Goal: Contribute content: Contribute content

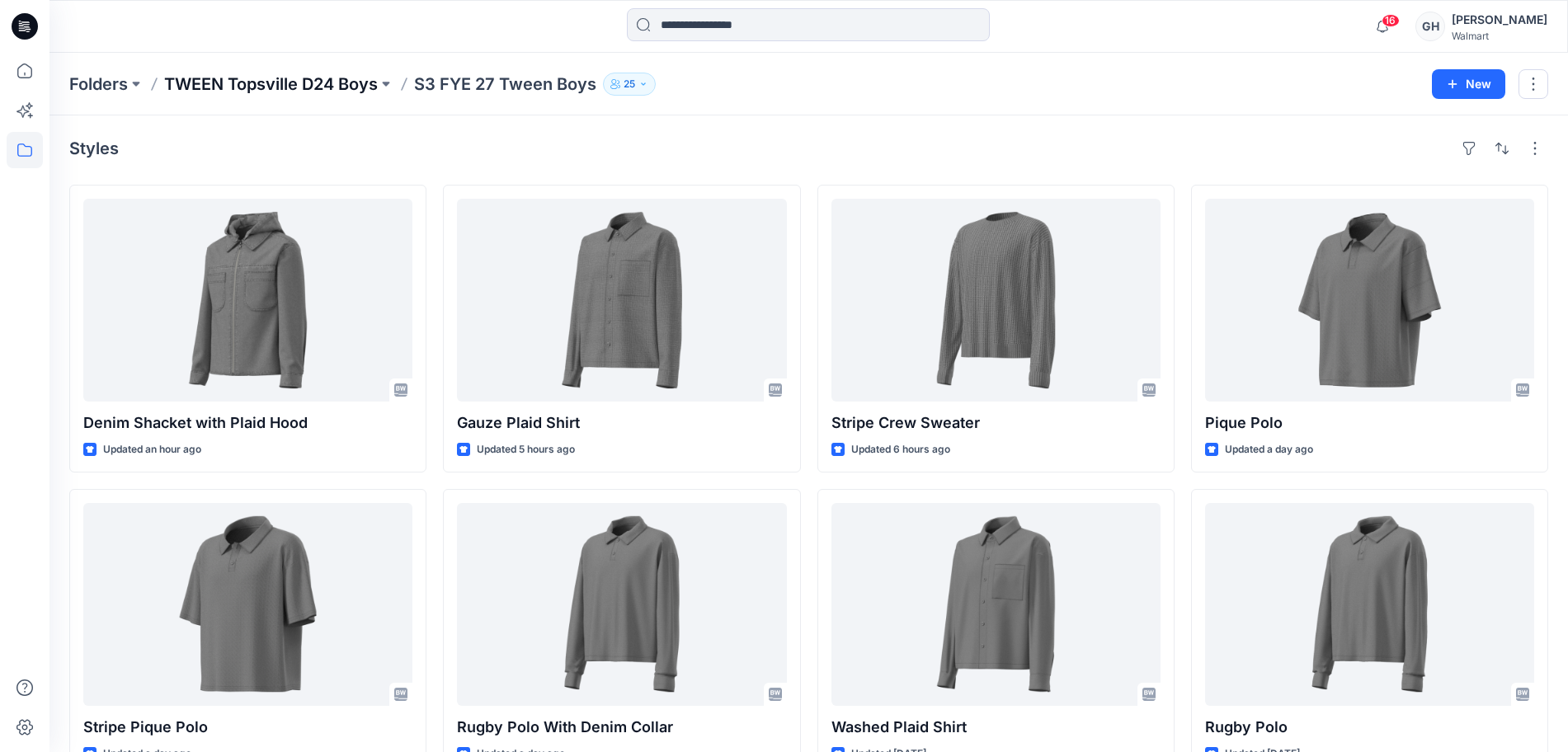
click at [215, 75] on p "TWEEN Topsville D24 Boys" at bounding box center [271, 84] width 214 height 23
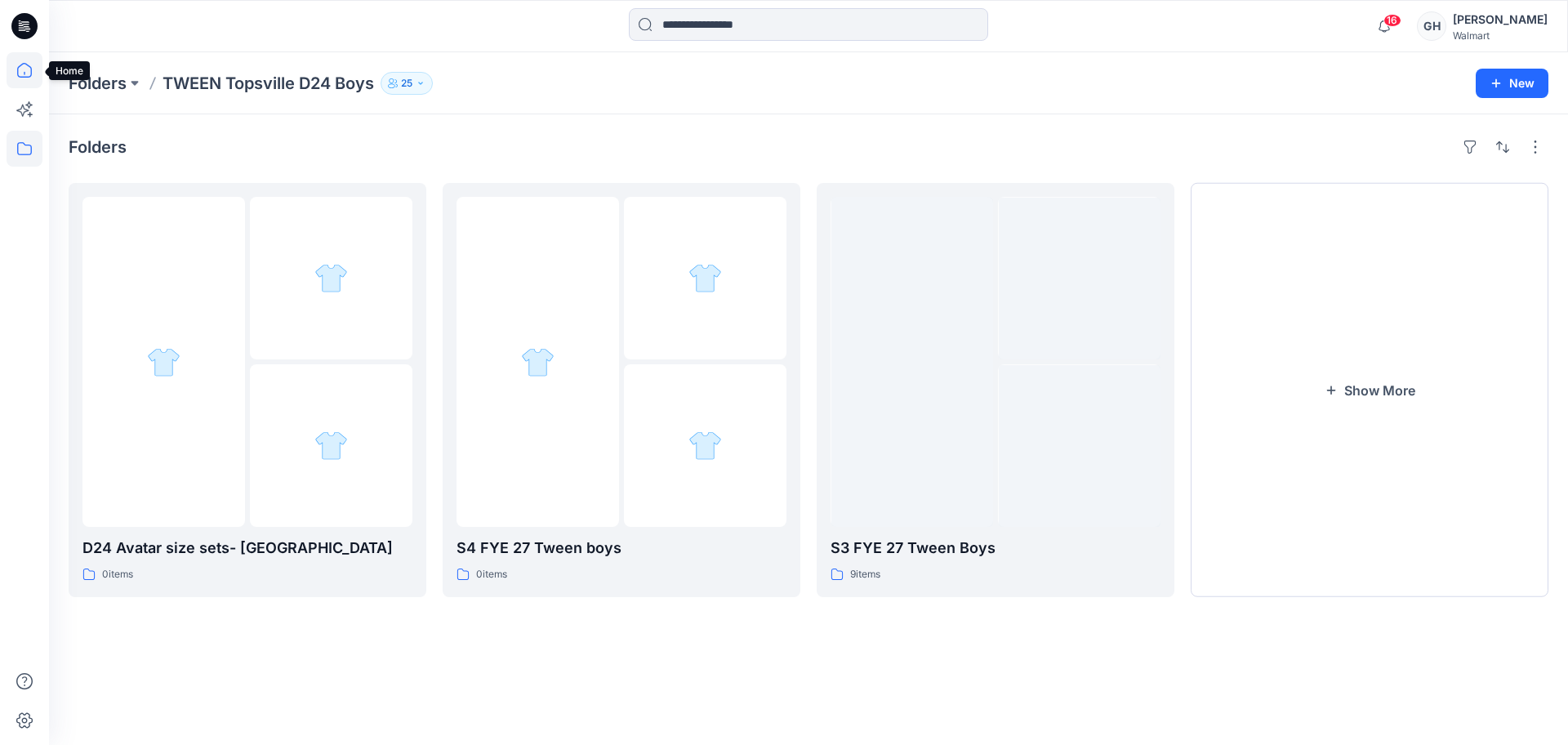
click at [25, 58] on icon at bounding box center [25, 71] width 36 height 36
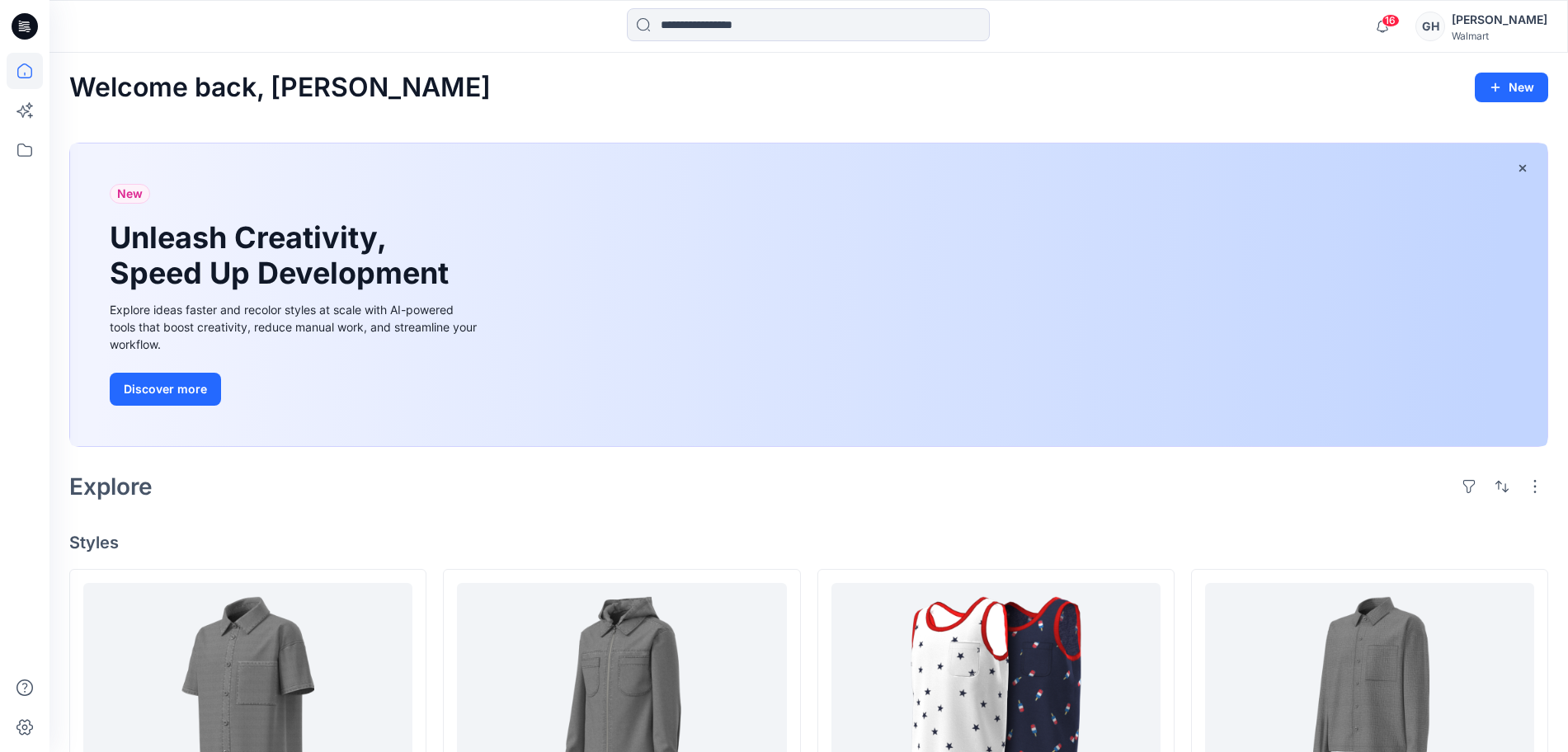
scroll to position [104, 0]
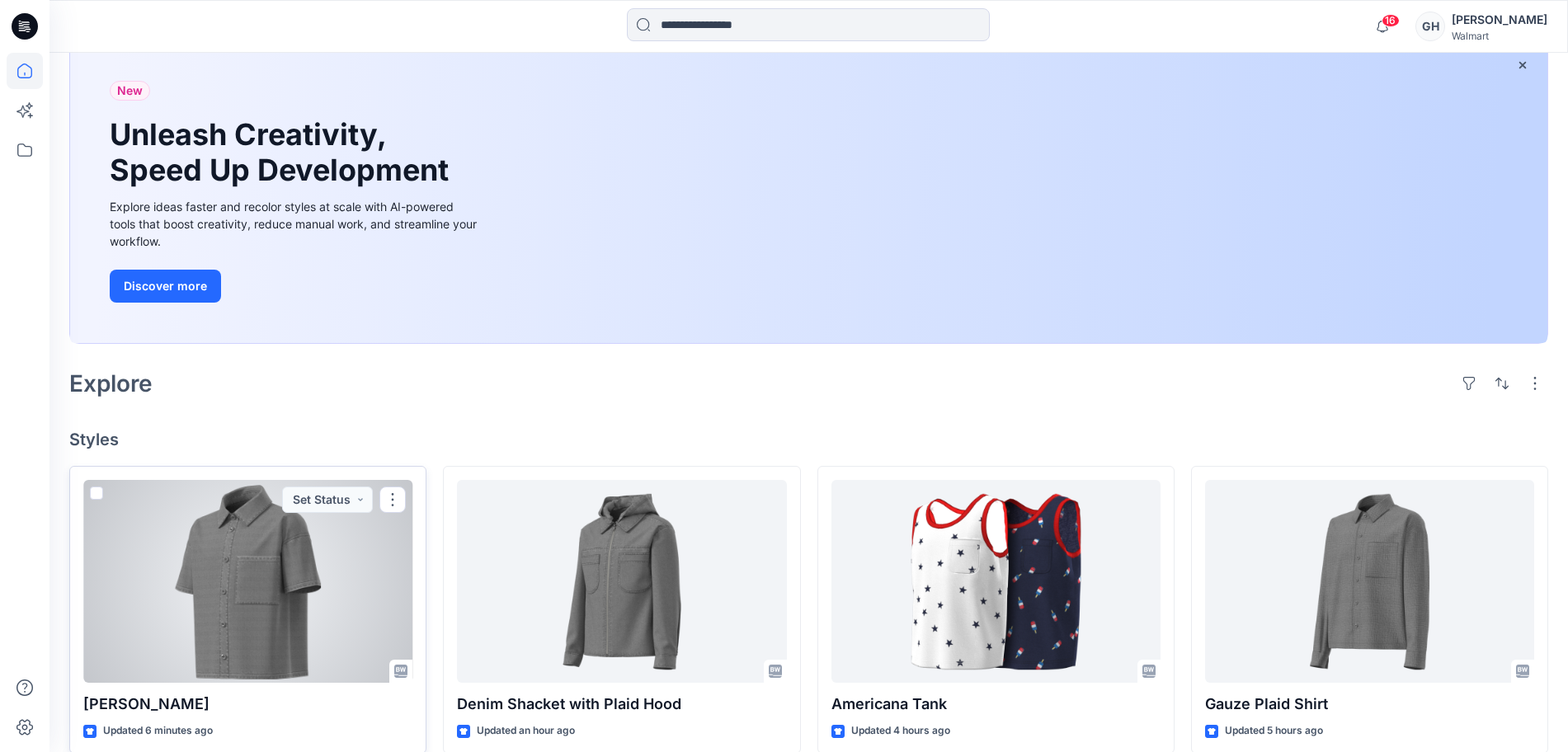
click at [306, 589] on div at bounding box center [248, 582] width 329 height 203
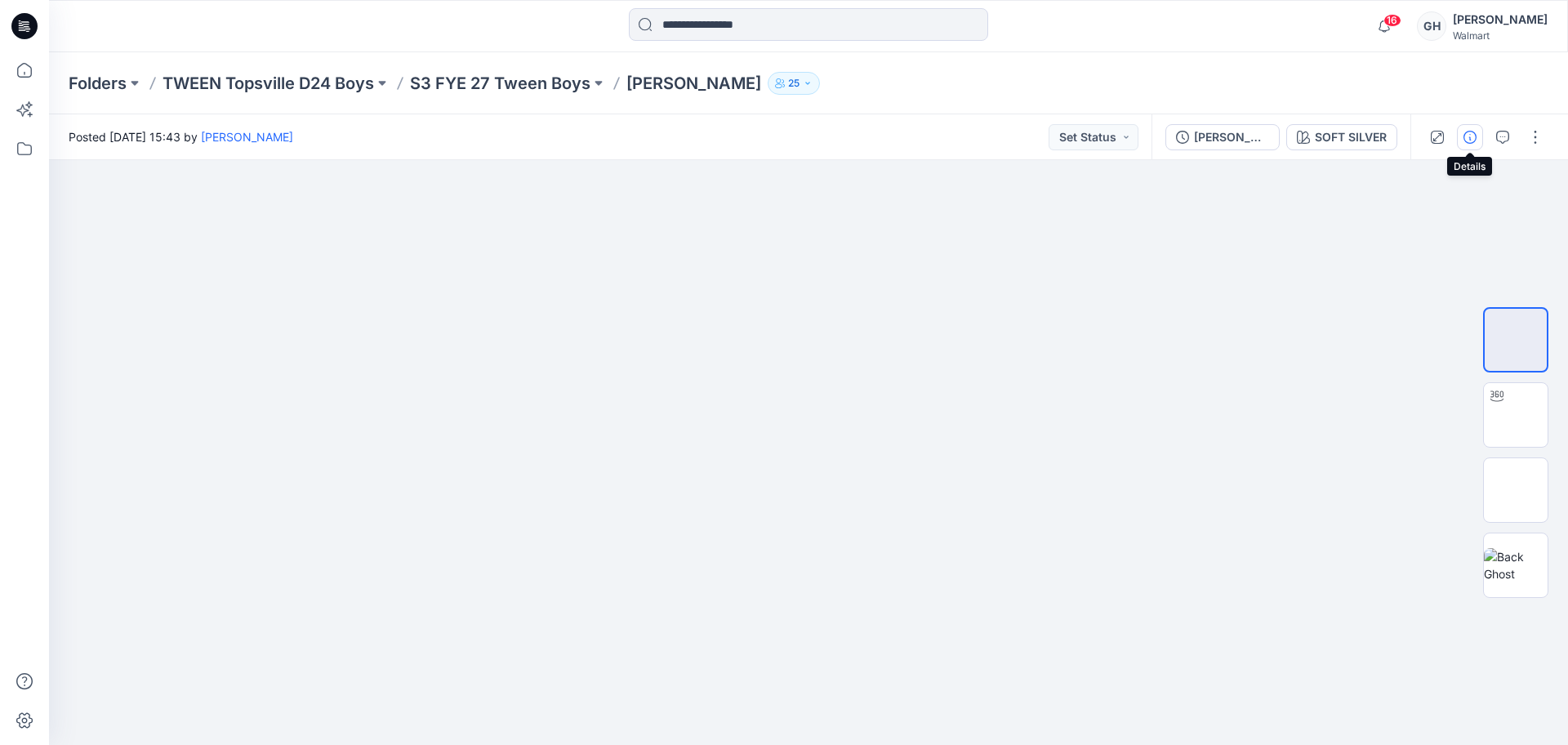
click at [1467, 137] on icon "button" at bounding box center [1470, 137] width 13 height 13
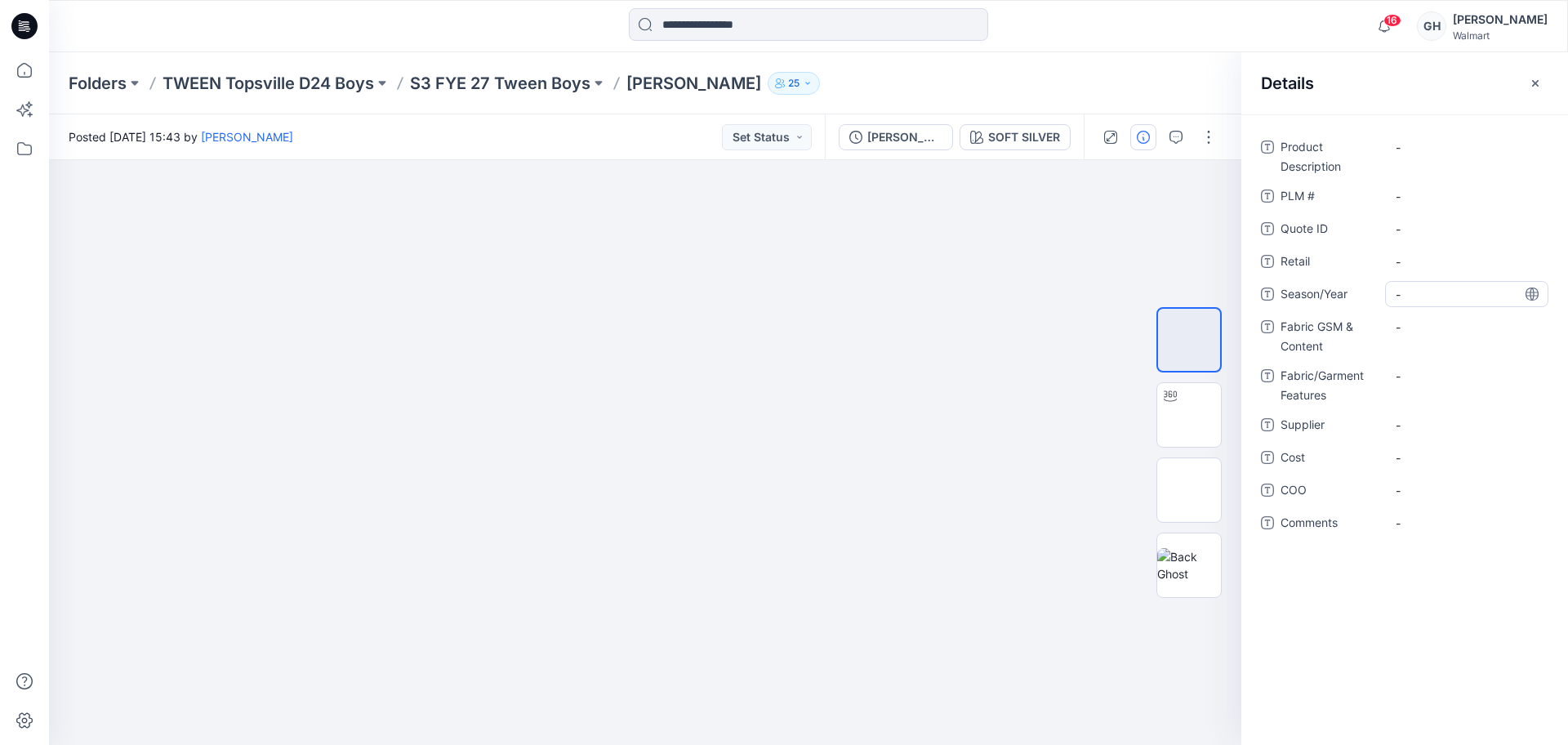
click at [1443, 290] on span "-" at bounding box center [1467, 294] width 142 height 17
type textarea "**********"
click at [1420, 429] on span "-" at bounding box center [1467, 426] width 142 height 17
type textarea "*********"
click at [1445, 331] on Content "-" at bounding box center [1467, 327] width 142 height 17
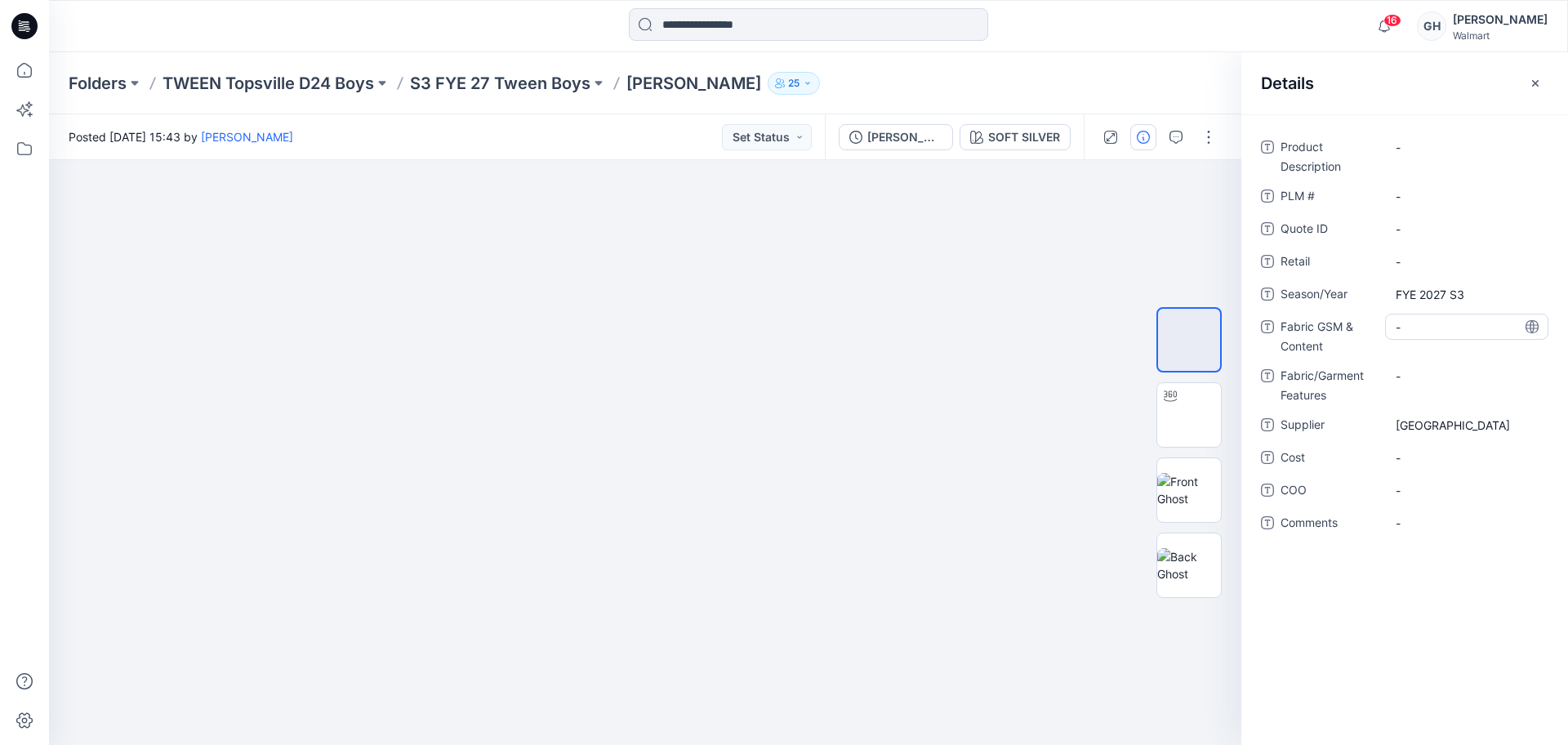
click at [1446, 336] on div "-" at bounding box center [1466, 326] width 163 height 26
type textarea "**********"
click at [1433, 376] on Features "-" at bounding box center [1467, 377] width 142 height 17
click at [1446, 346] on Content "7 oz/100% BCI Cotton /" at bounding box center [1467, 332] width 142 height 35
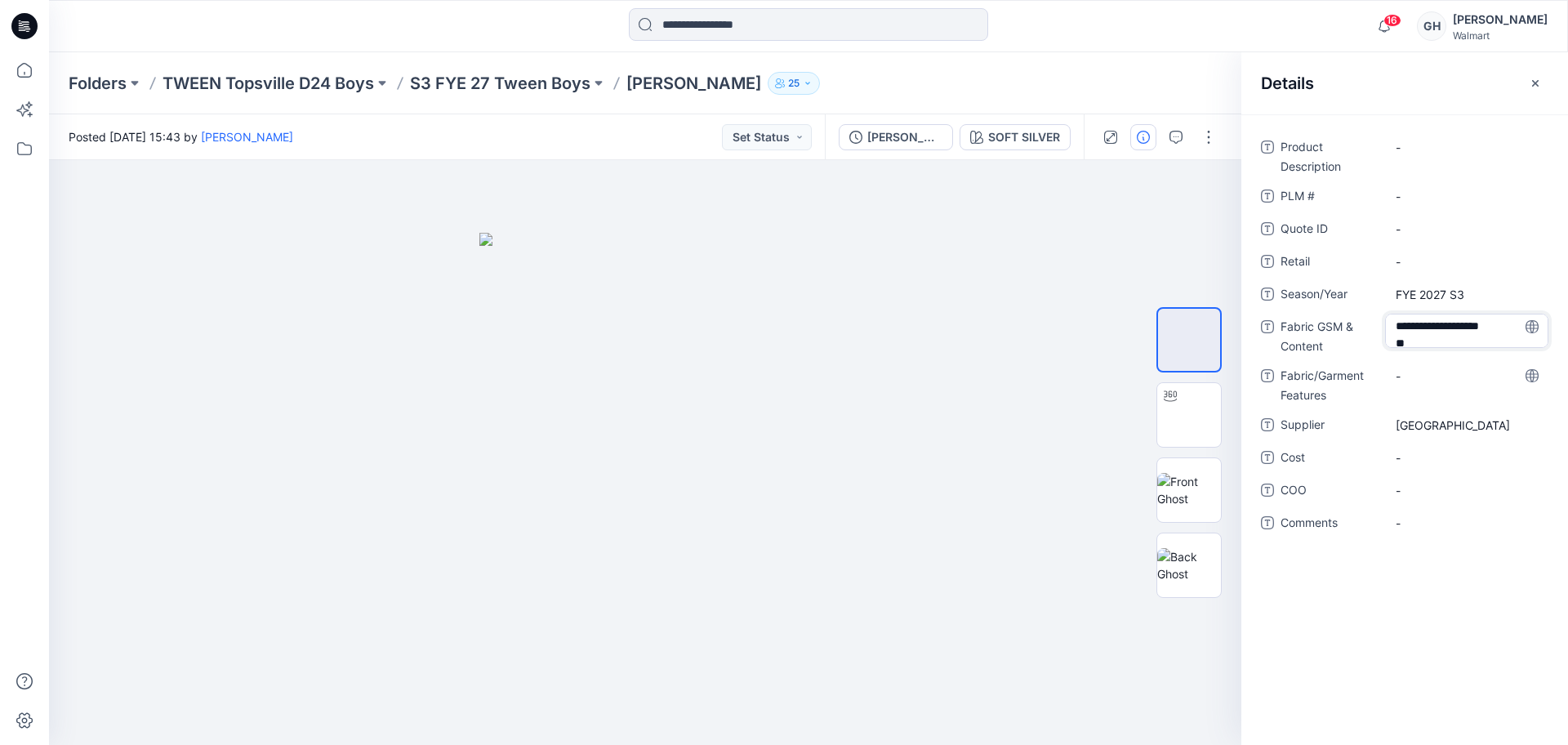
scroll to position [3, 0]
type textarea "**********"
click at [1425, 369] on Features "-" at bounding box center [1467, 377] width 142 height 17
click at [1529, 85] on icon "button" at bounding box center [1535, 83] width 13 height 13
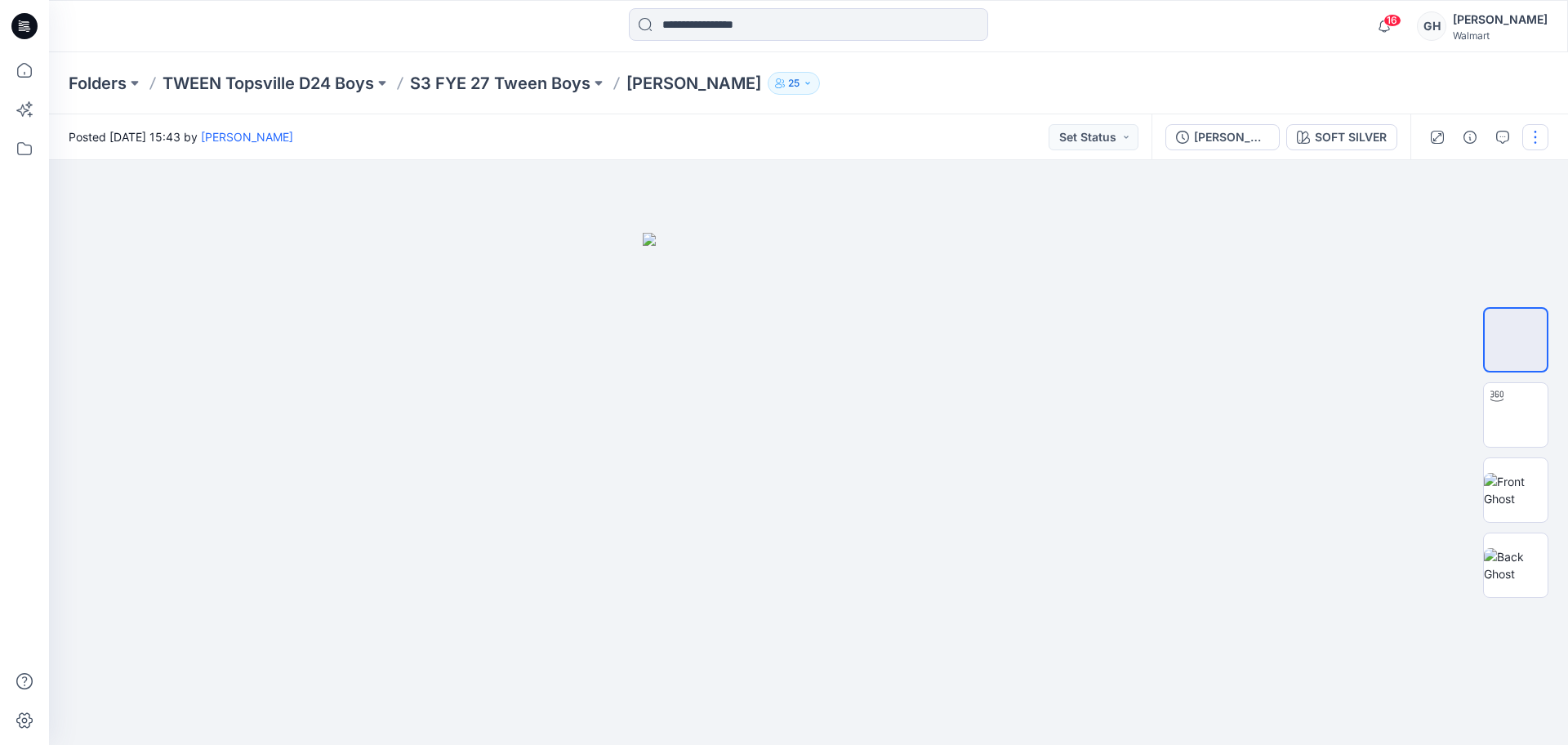
click at [1532, 143] on button "button" at bounding box center [1535, 137] width 26 height 26
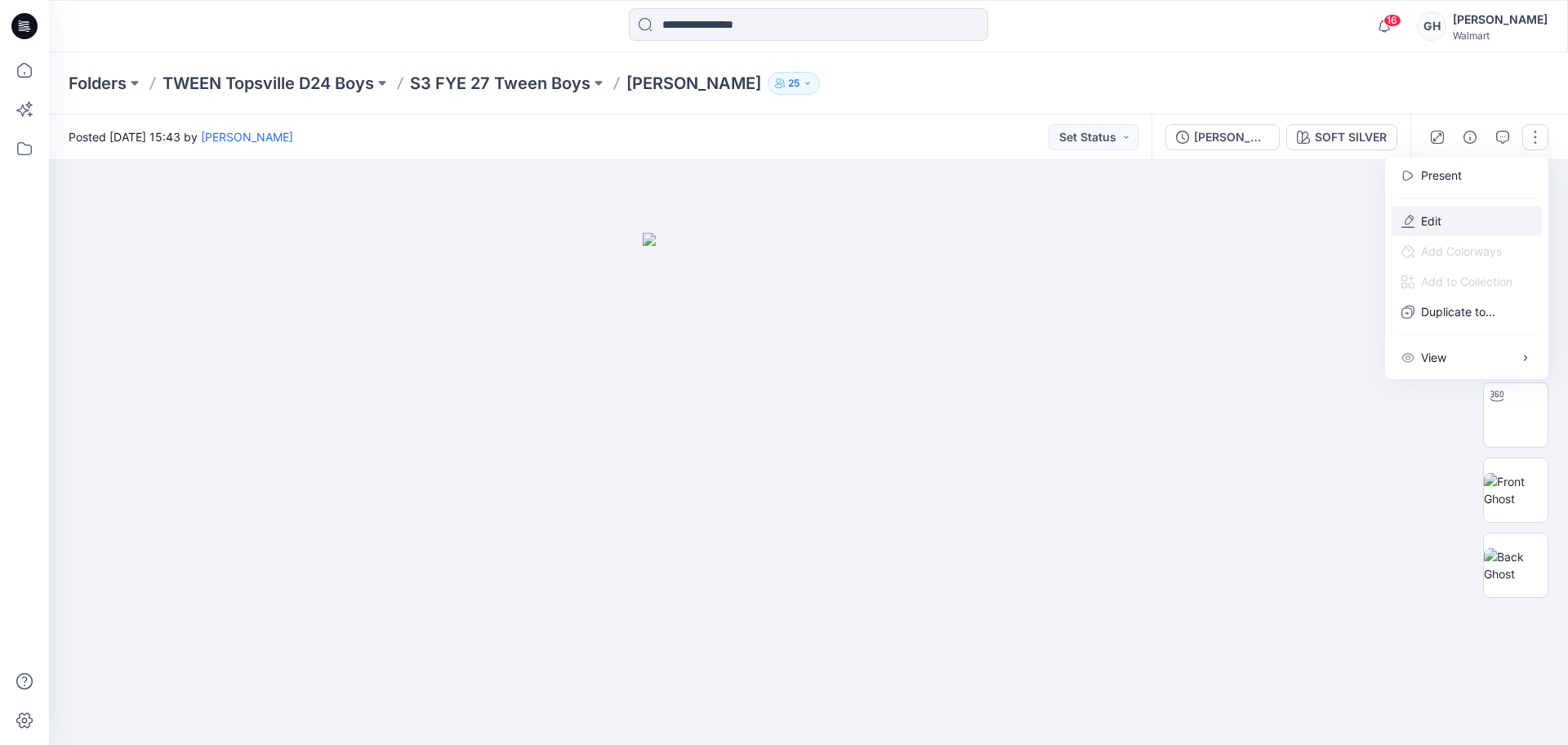
click at [1433, 215] on p "Edit" at bounding box center [1431, 221] width 20 height 17
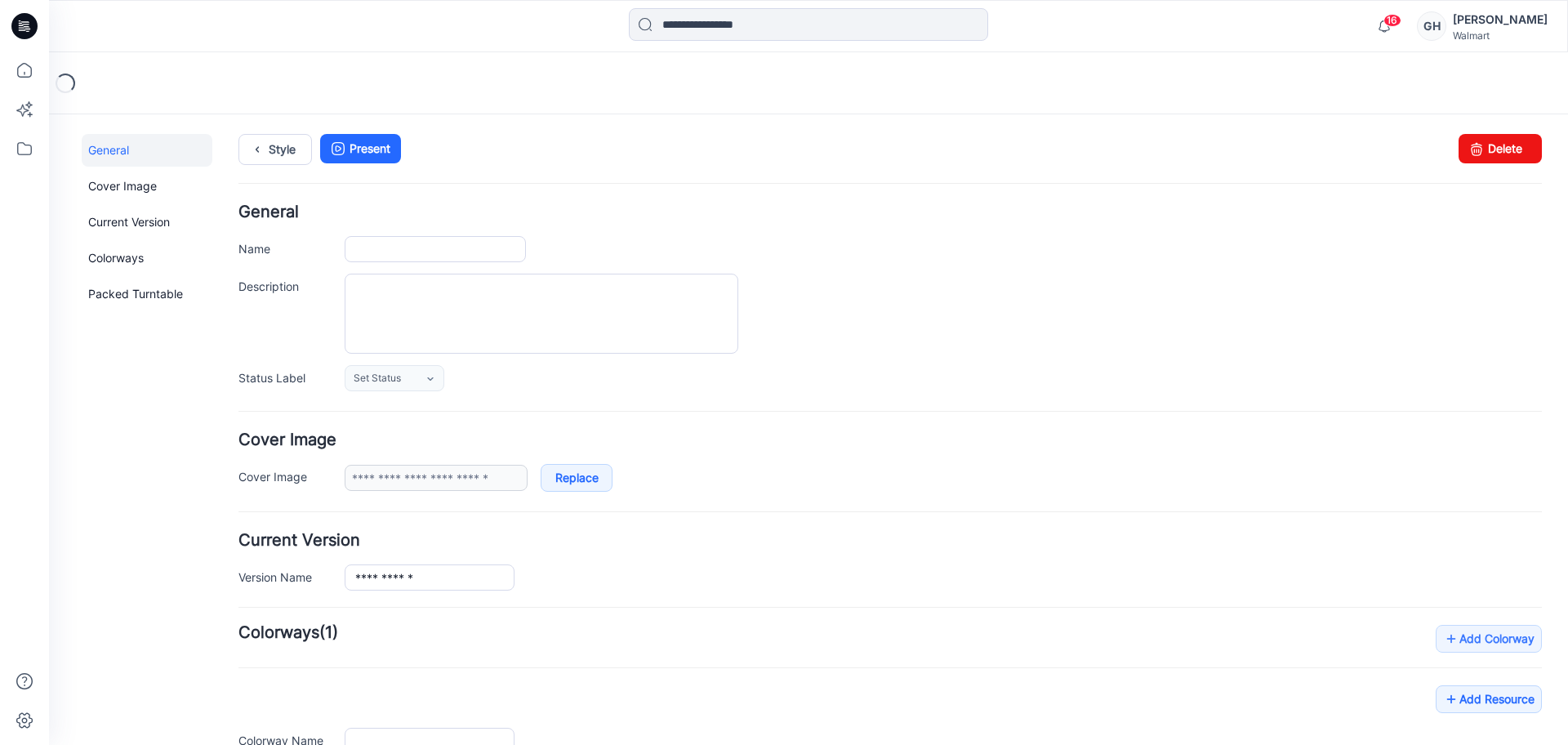
type input "**********"
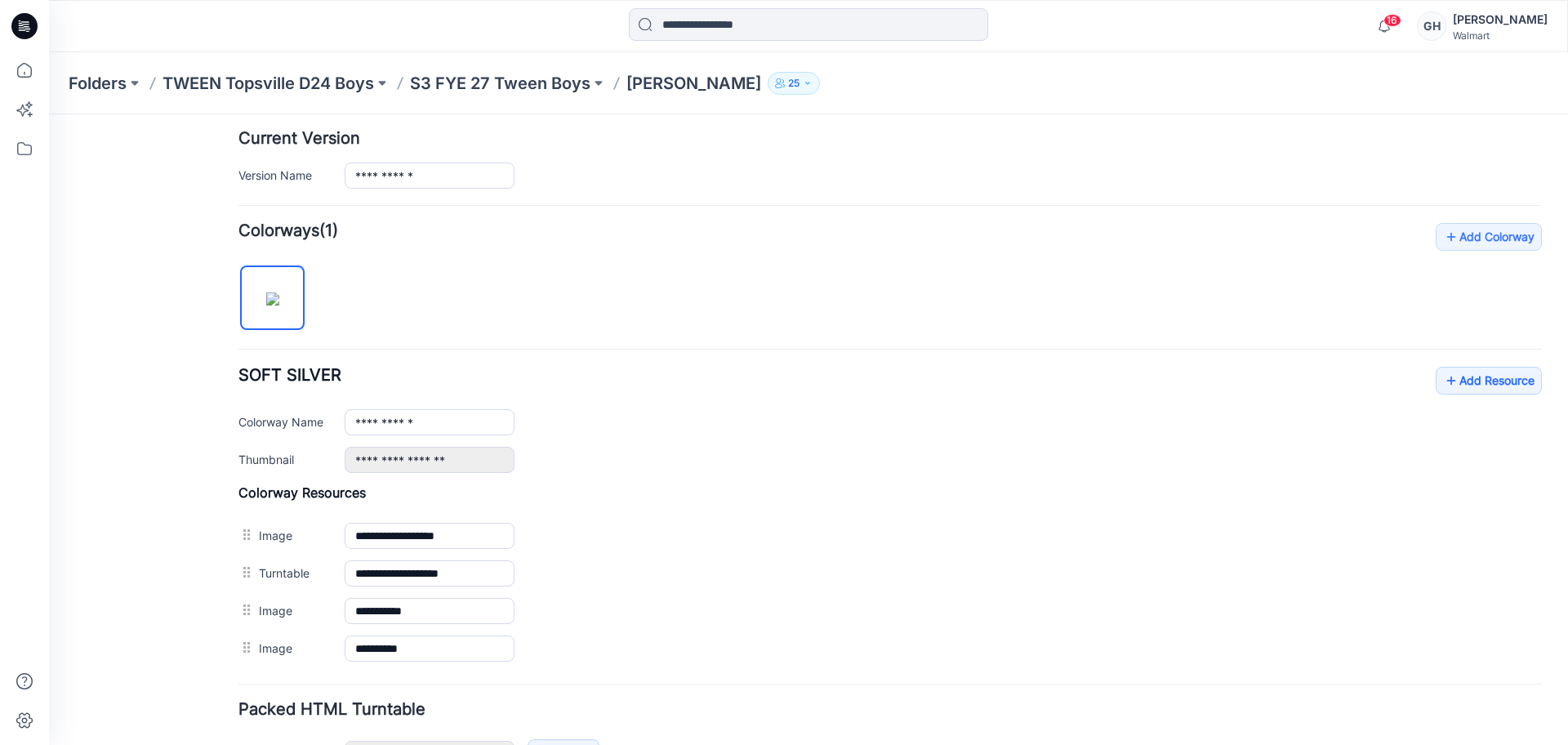
scroll to position [408, 0]
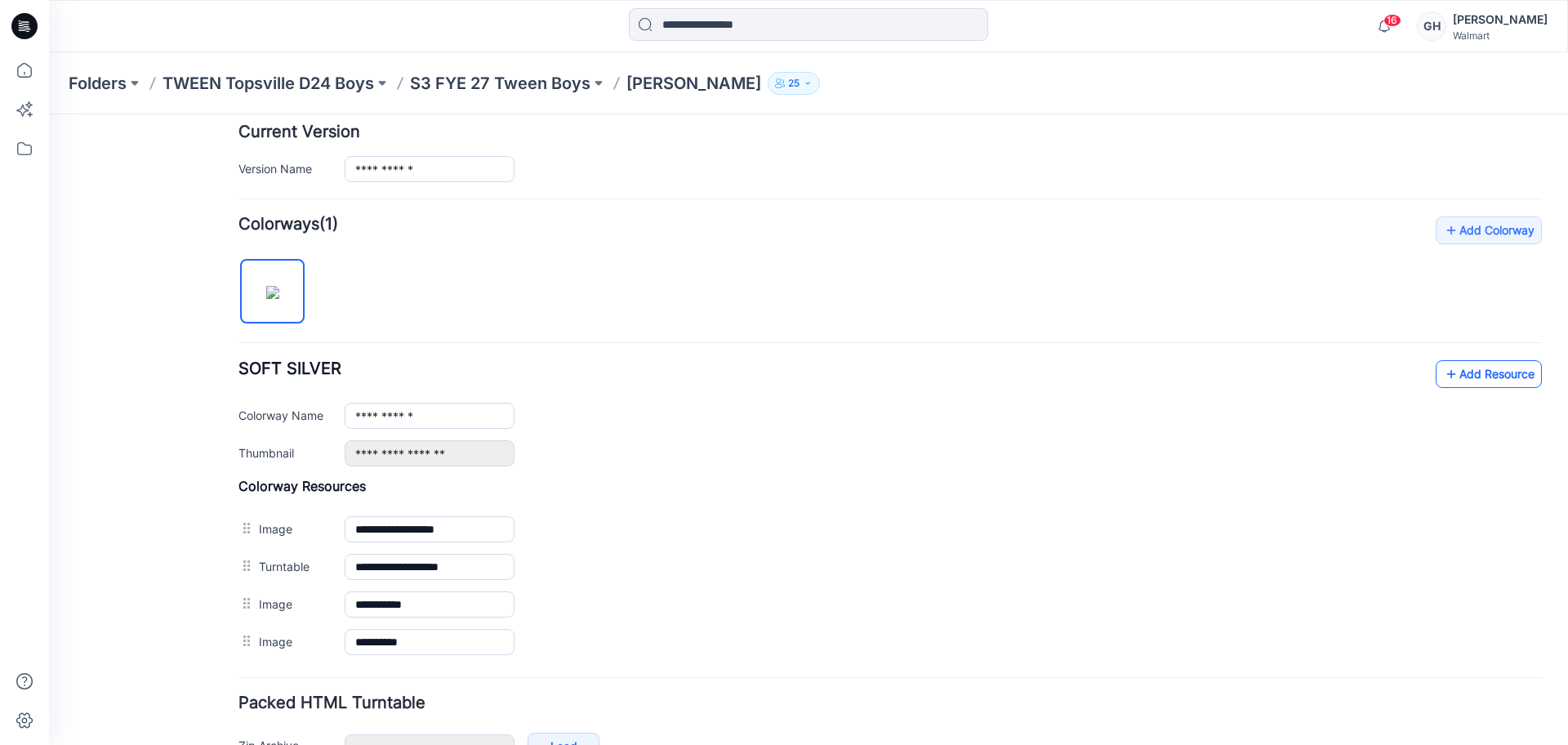
click at [1465, 362] on link "Add Resource" at bounding box center [1488, 374] width 106 height 28
click at [1459, 369] on link "Add Resource" at bounding box center [1488, 374] width 106 height 28
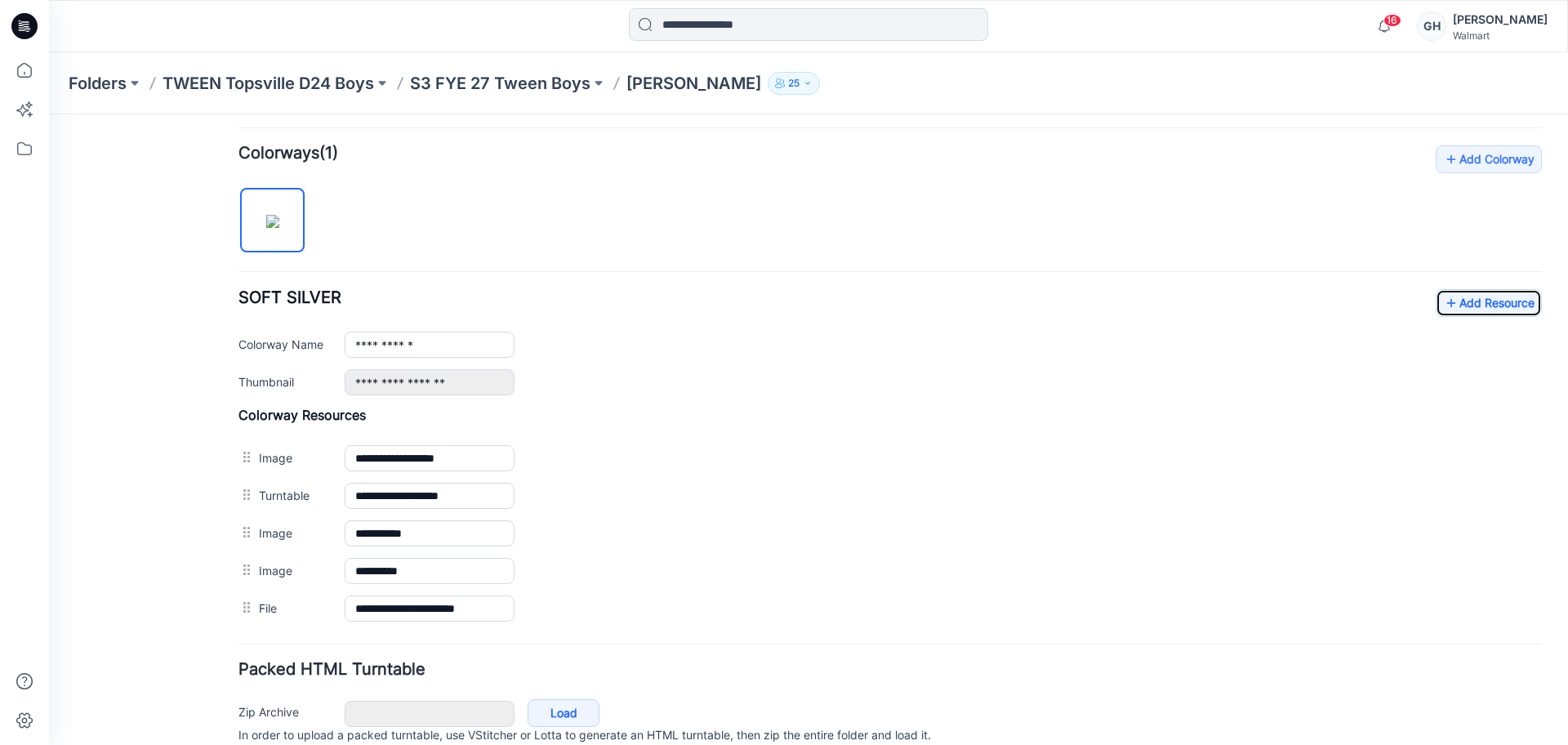
scroll to position [511, 0]
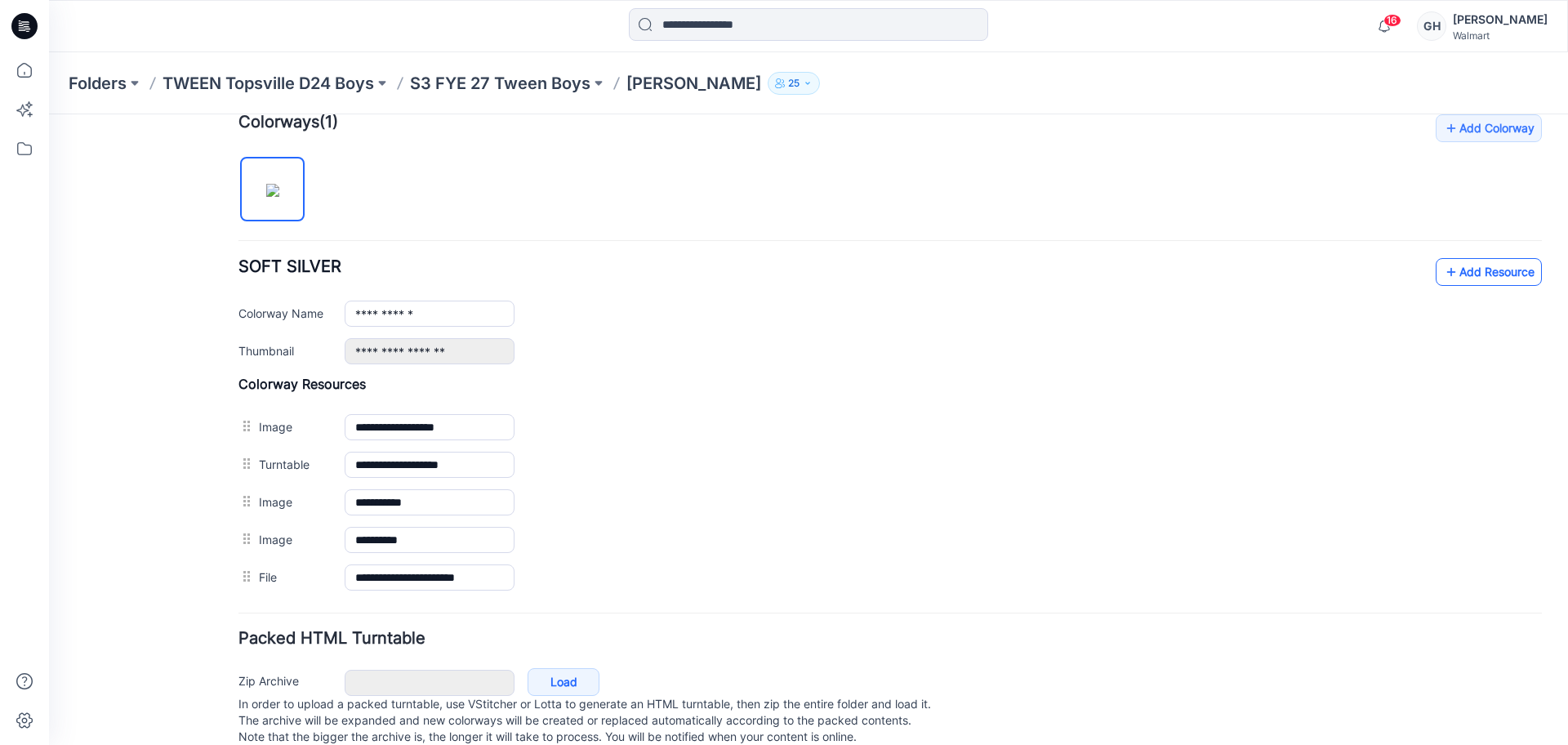
click at [1460, 269] on link "Add Resource" at bounding box center [1488, 271] width 106 height 28
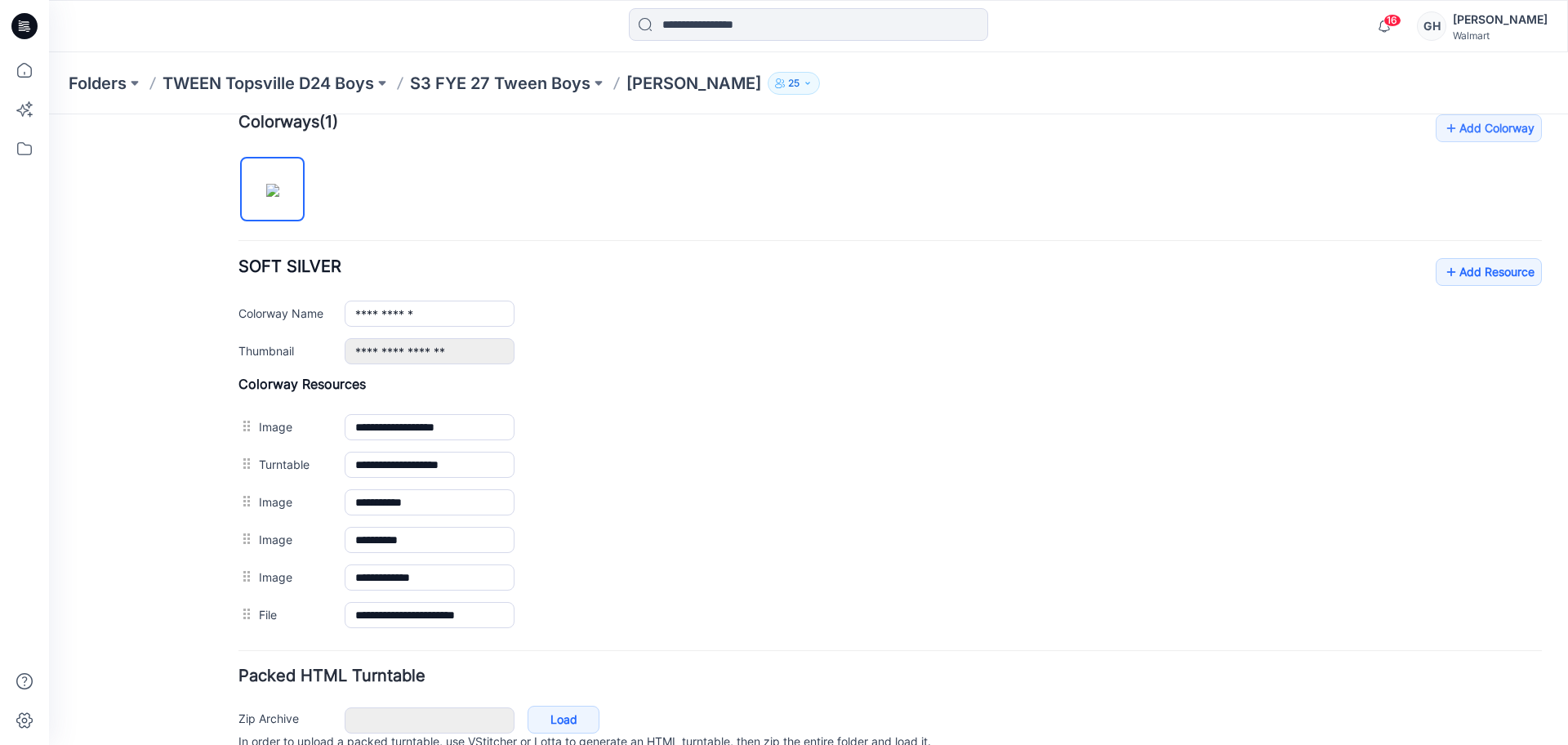
click at [528, 72] on p "S3 FYE 27 Tween Boys" at bounding box center [500, 83] width 180 height 23
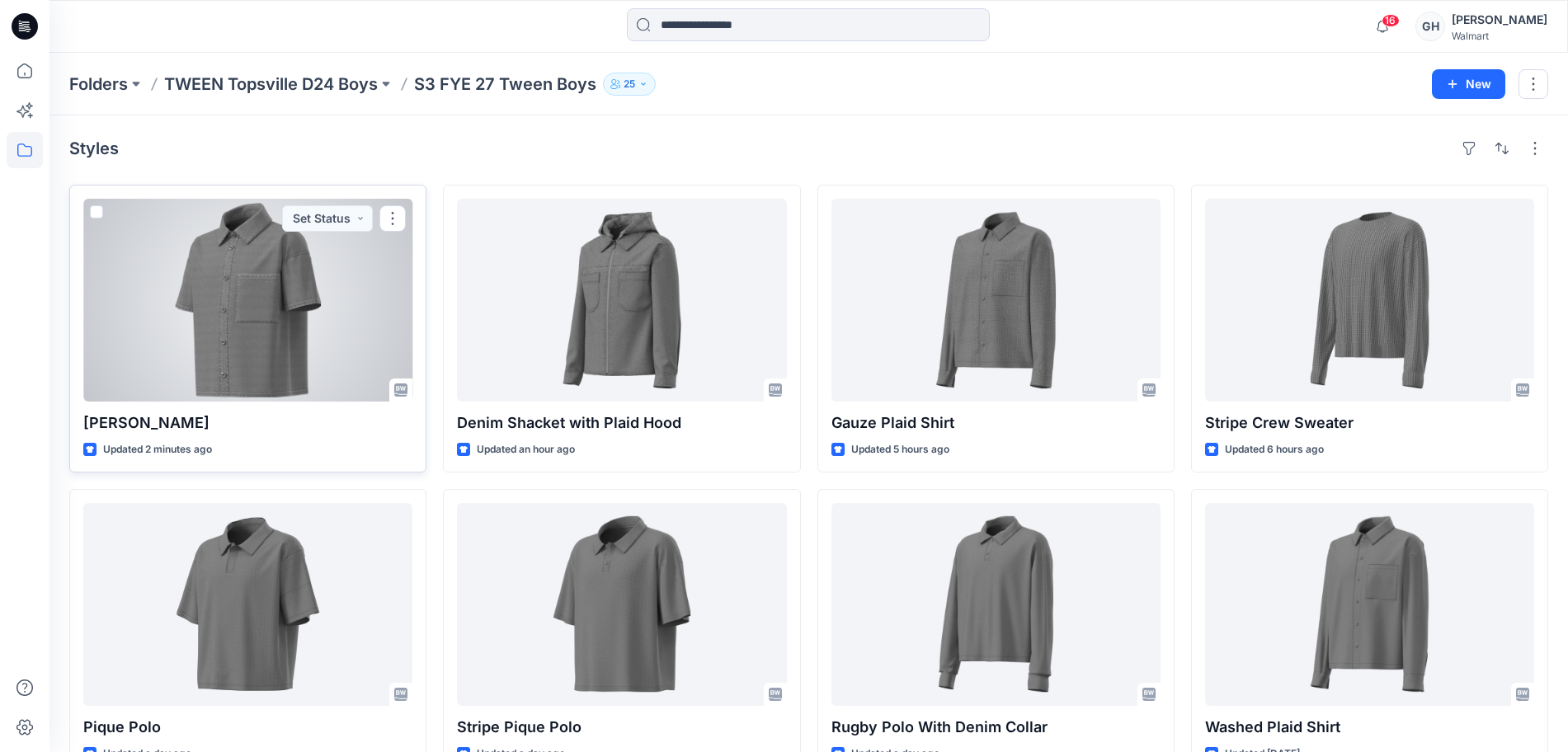
click at [227, 310] on div at bounding box center [248, 300] width 329 height 203
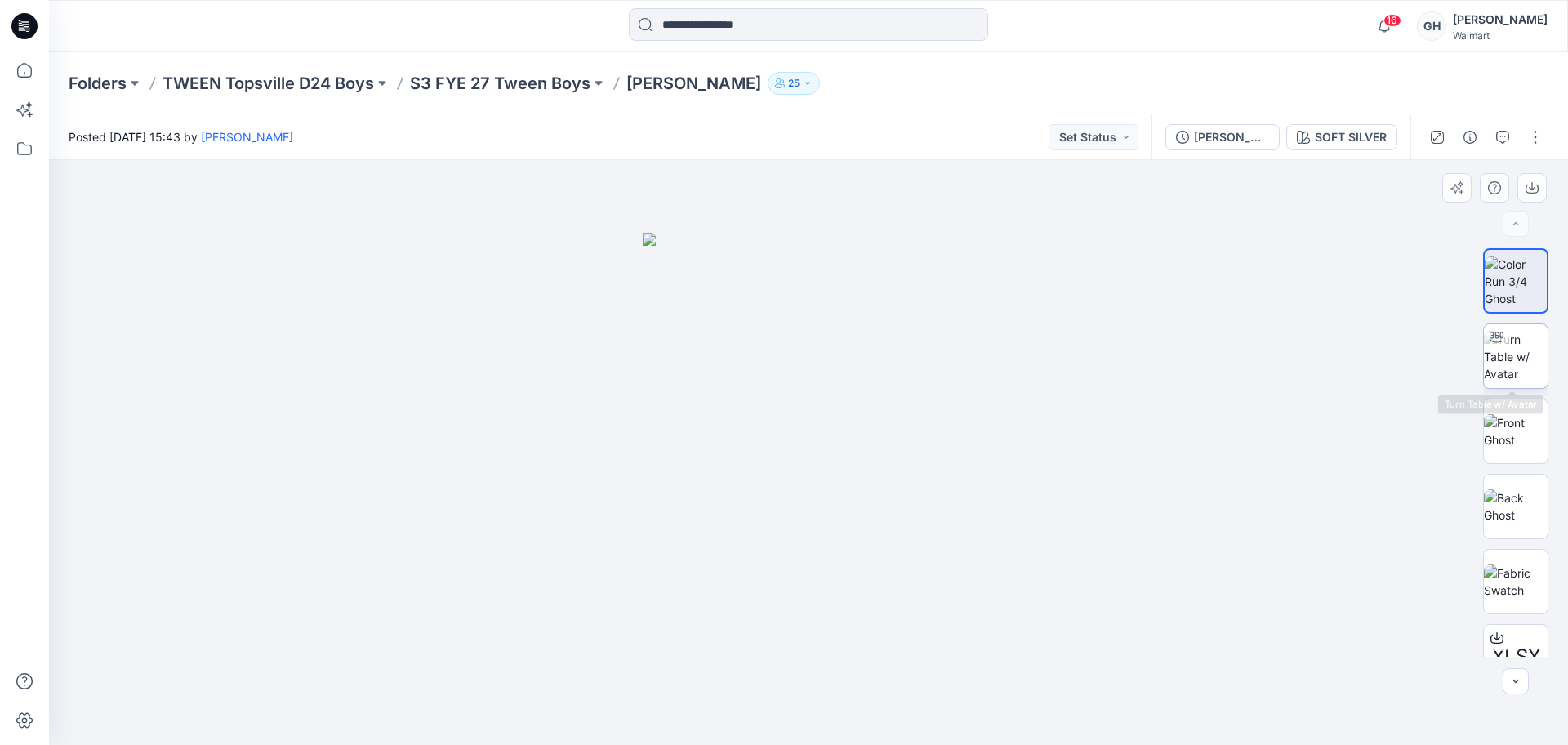
click at [1526, 358] on img at bounding box center [1516, 357] width 63 height 52
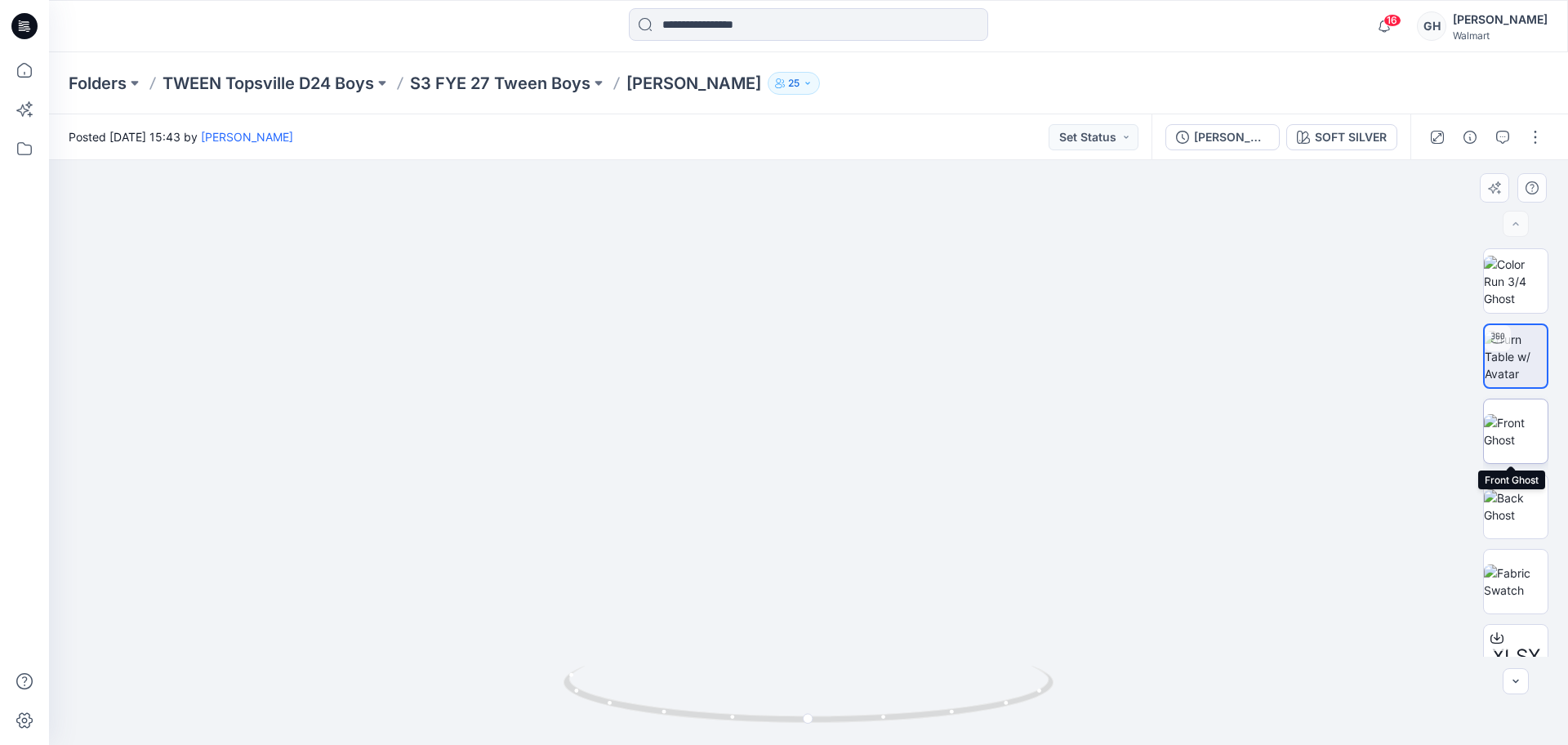
click at [1518, 442] on img at bounding box center [1516, 431] width 63 height 35
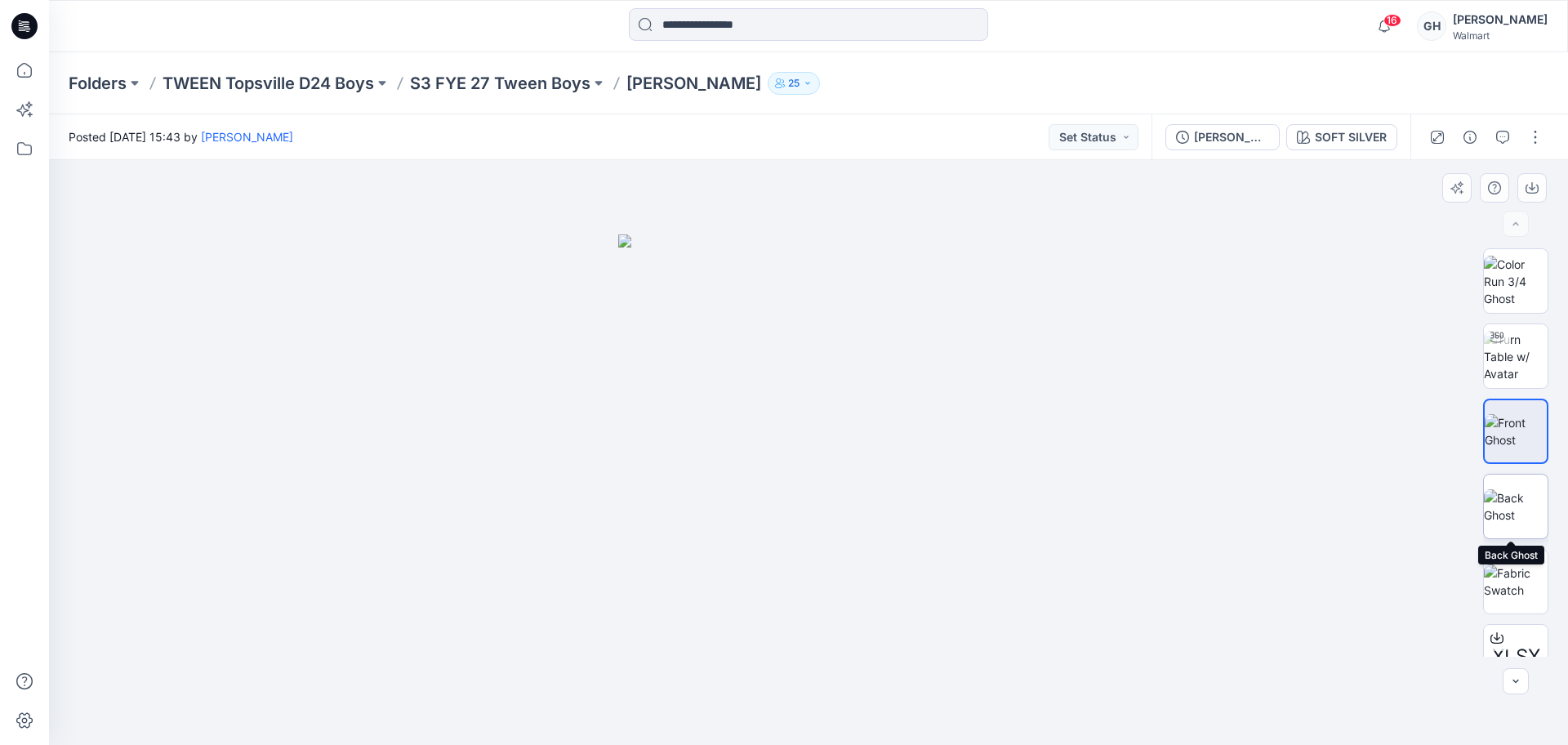
click at [1508, 492] on img at bounding box center [1516, 507] width 63 height 35
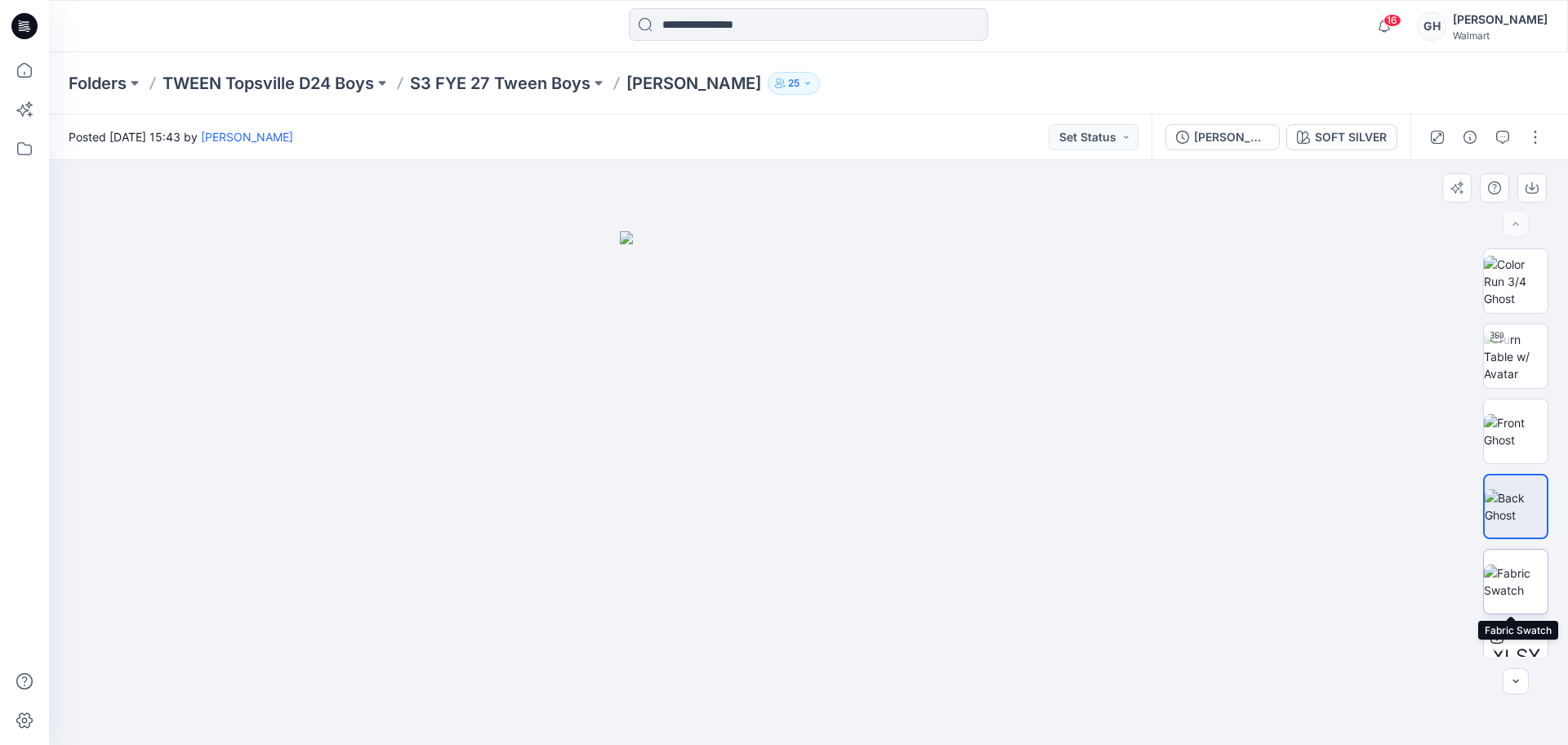
click at [1497, 574] on img at bounding box center [1516, 582] width 63 height 35
click at [456, 75] on p "S3 FYE 27 Tween Boys" at bounding box center [500, 83] width 180 height 23
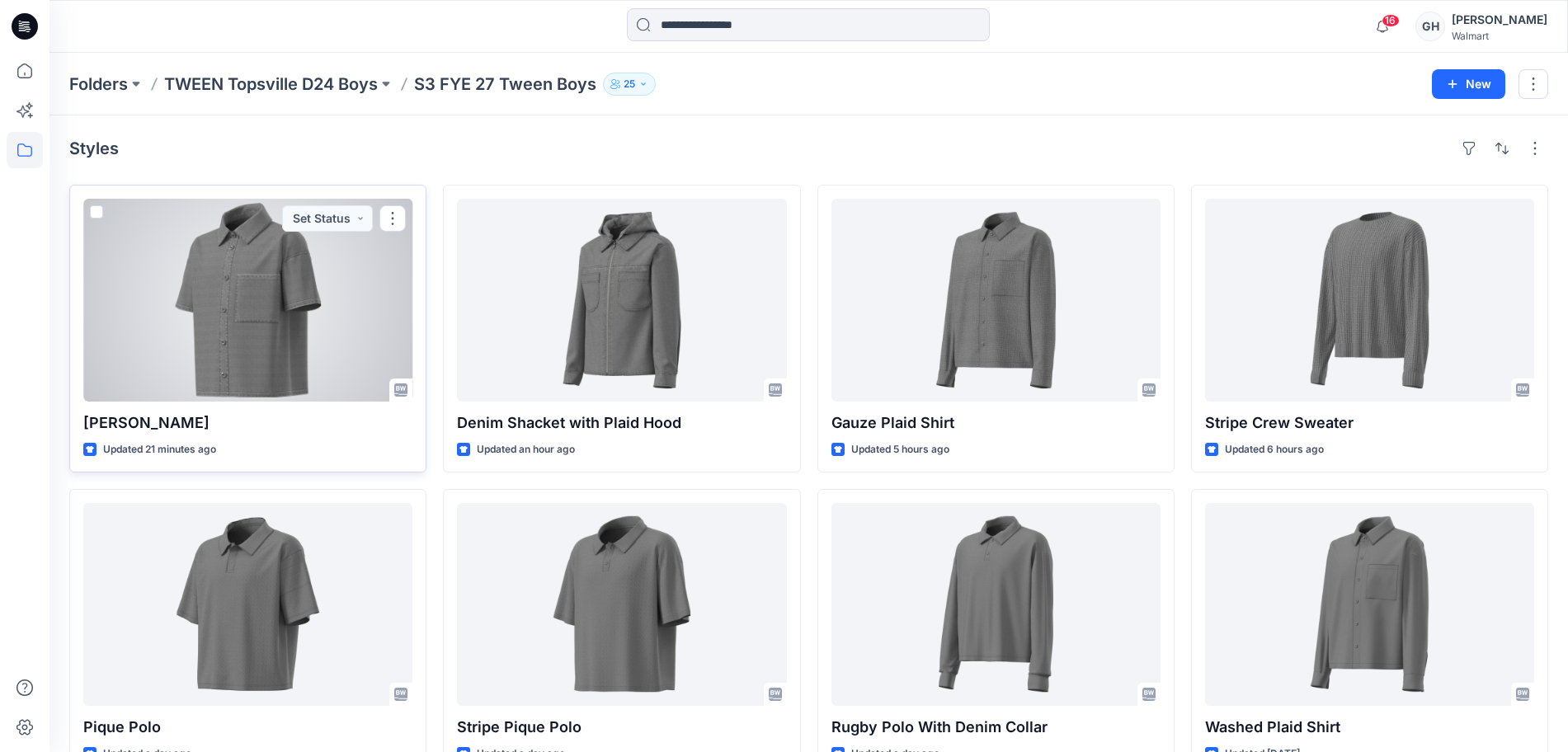
click at [266, 304] on div at bounding box center [248, 300] width 329 height 203
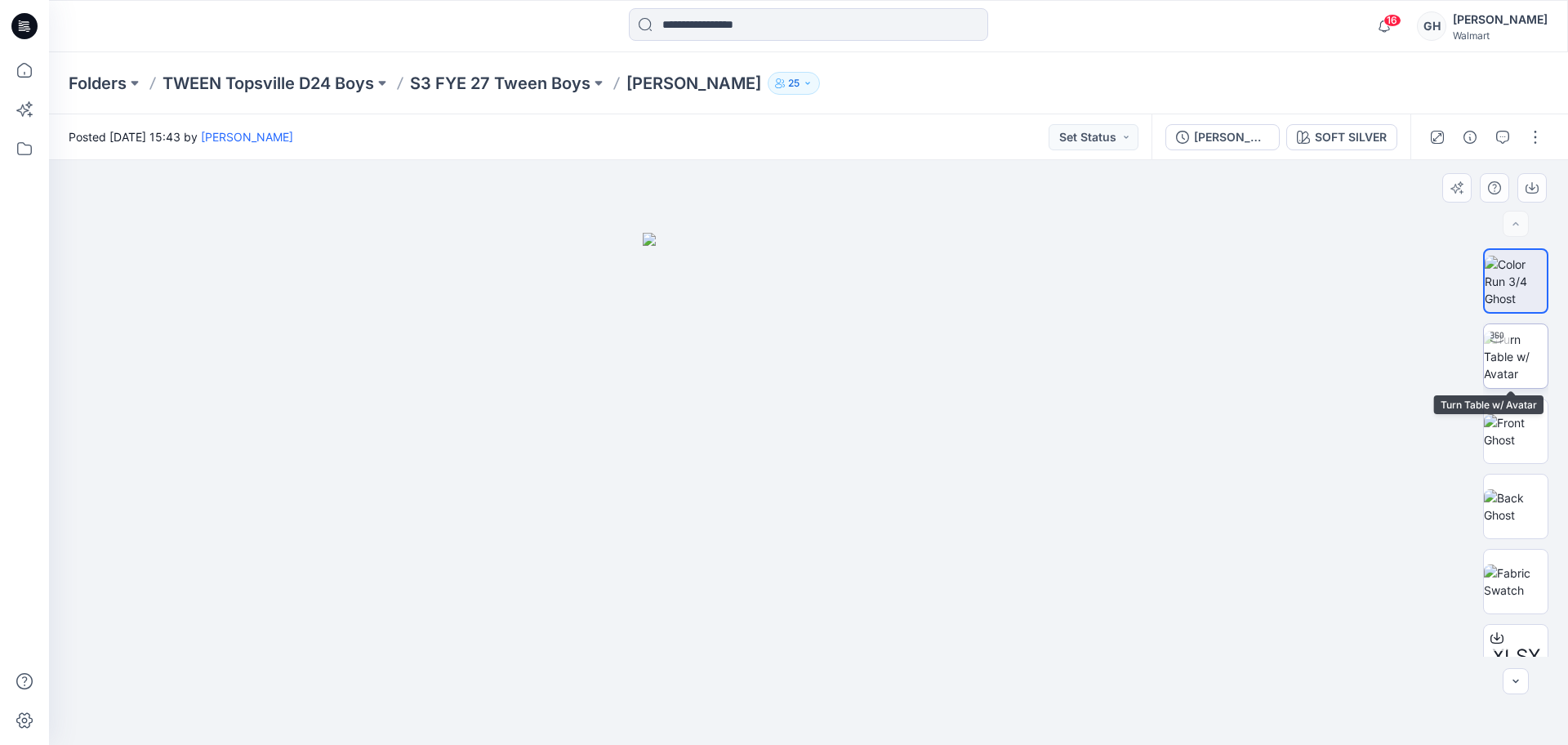
click at [1524, 369] on img at bounding box center [1516, 357] width 63 height 52
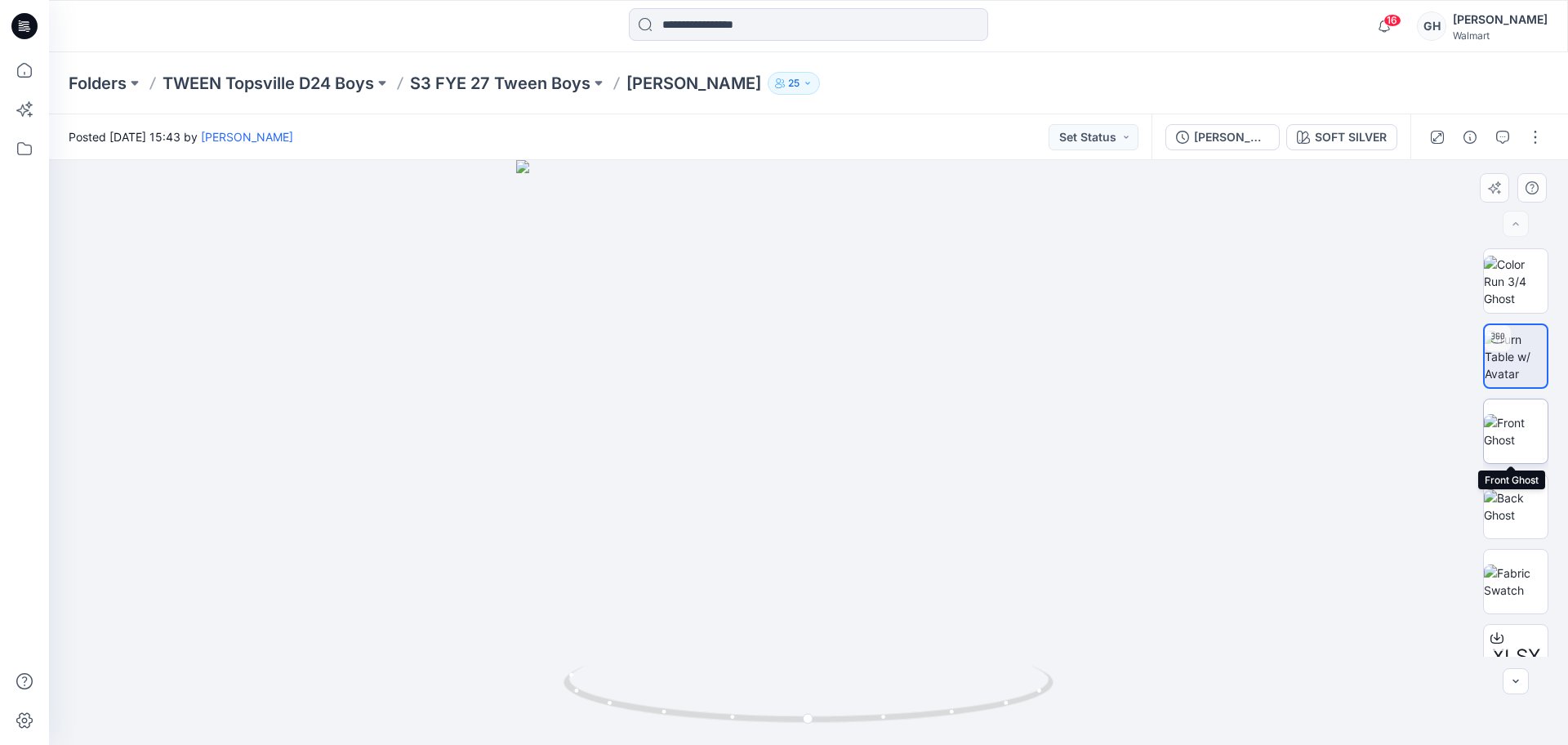
drag, startPoint x: 1513, startPoint y: 418, endPoint x: 1516, endPoint y: 522, distance: 104.0
click at [1513, 419] on img at bounding box center [1516, 431] width 63 height 35
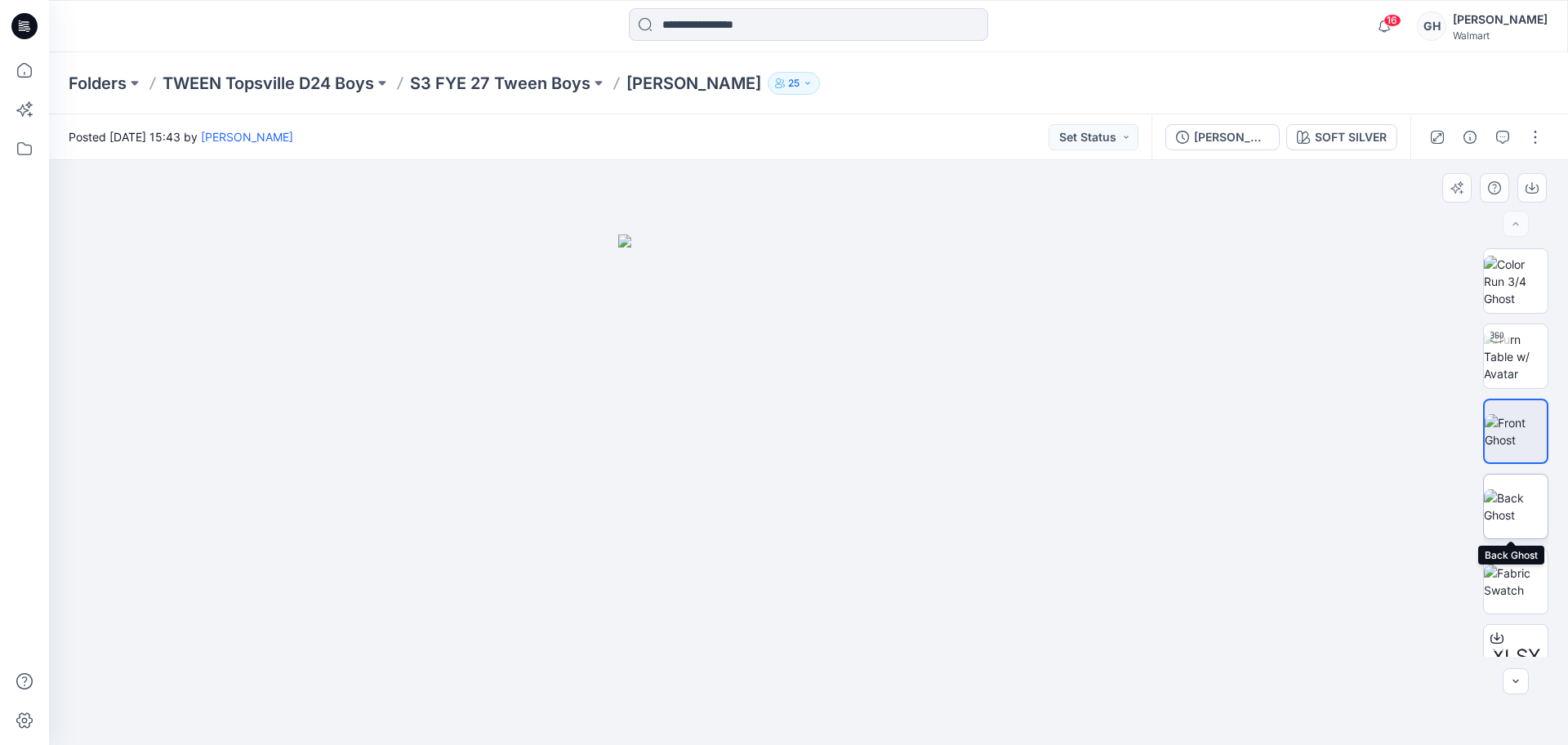
click at [1515, 522] on img at bounding box center [1516, 507] width 63 height 35
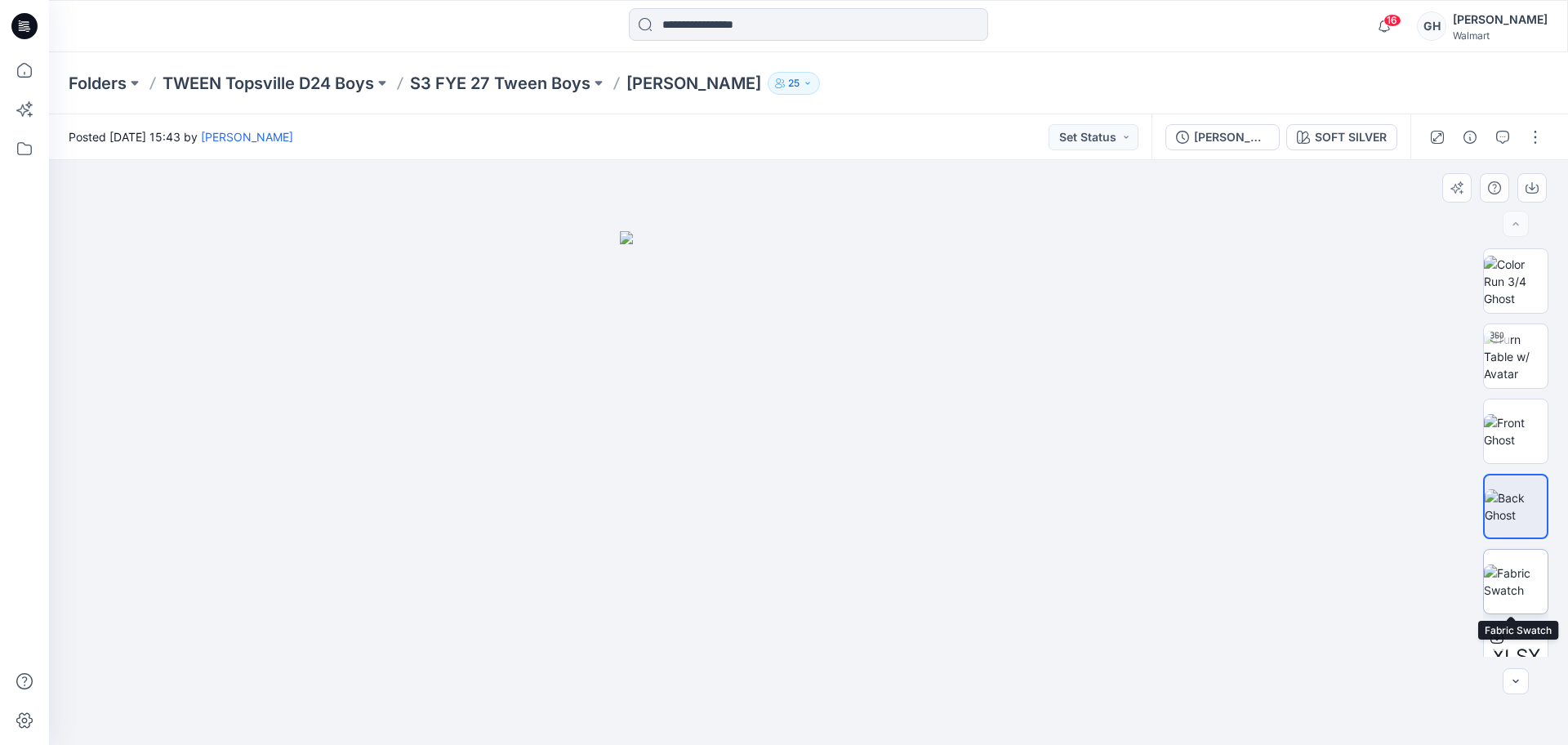
click at [1509, 599] on img at bounding box center [1516, 582] width 63 height 35
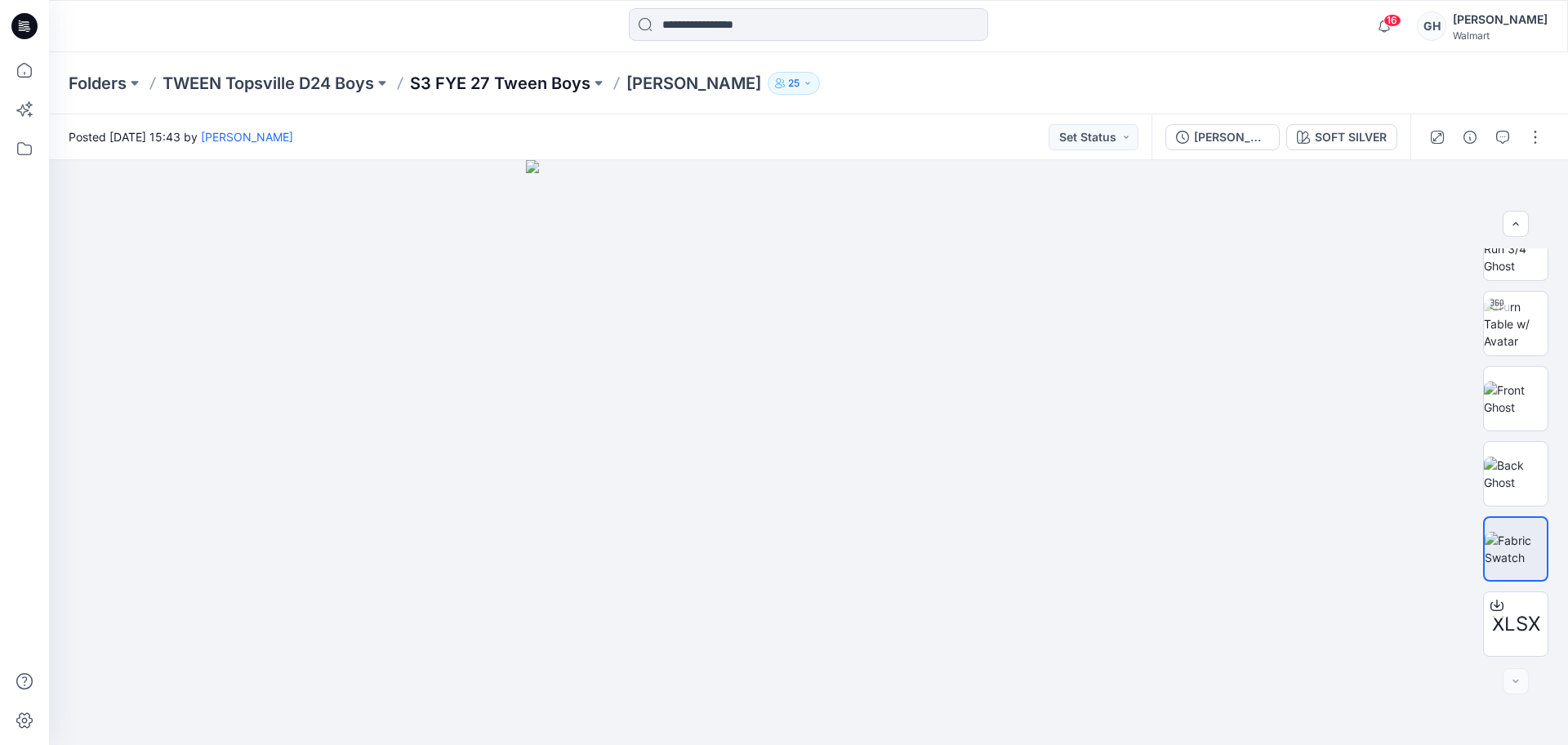
click at [484, 76] on p "S3 FYE 27 Tween Boys" at bounding box center [500, 83] width 180 height 23
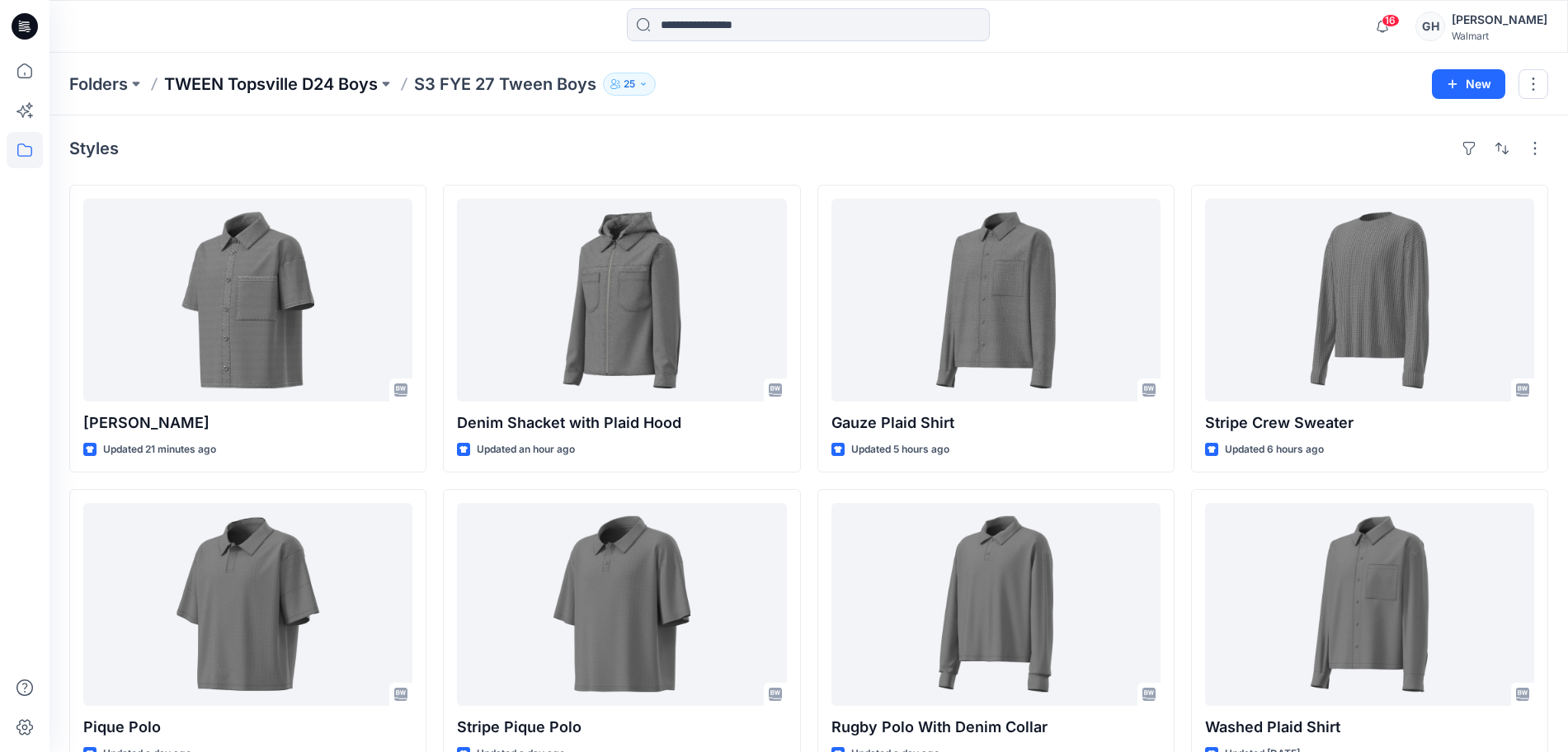
click at [257, 82] on p "TWEEN Topsville D24 Boys" at bounding box center [271, 84] width 214 height 23
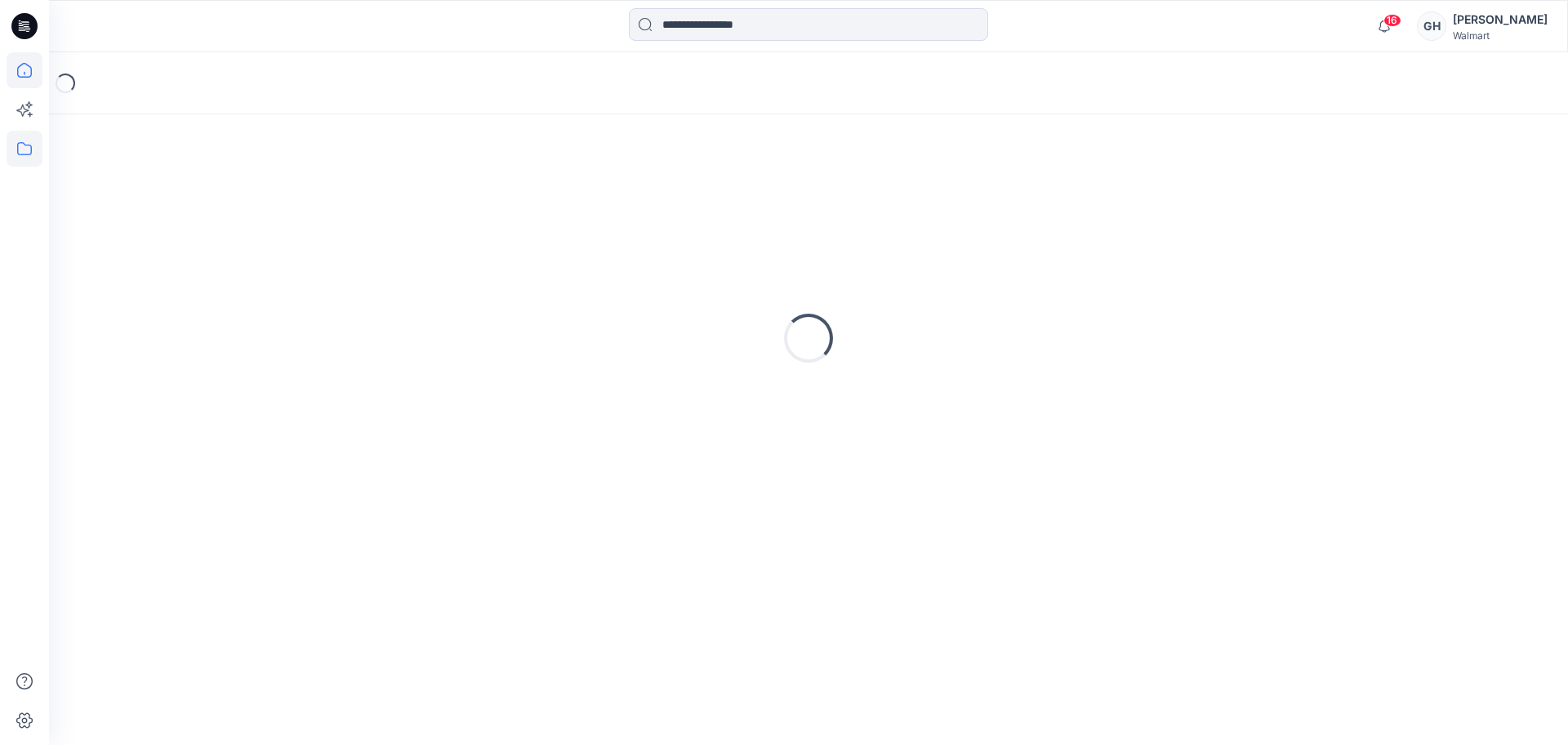
click at [9, 58] on icon at bounding box center [25, 71] width 36 height 36
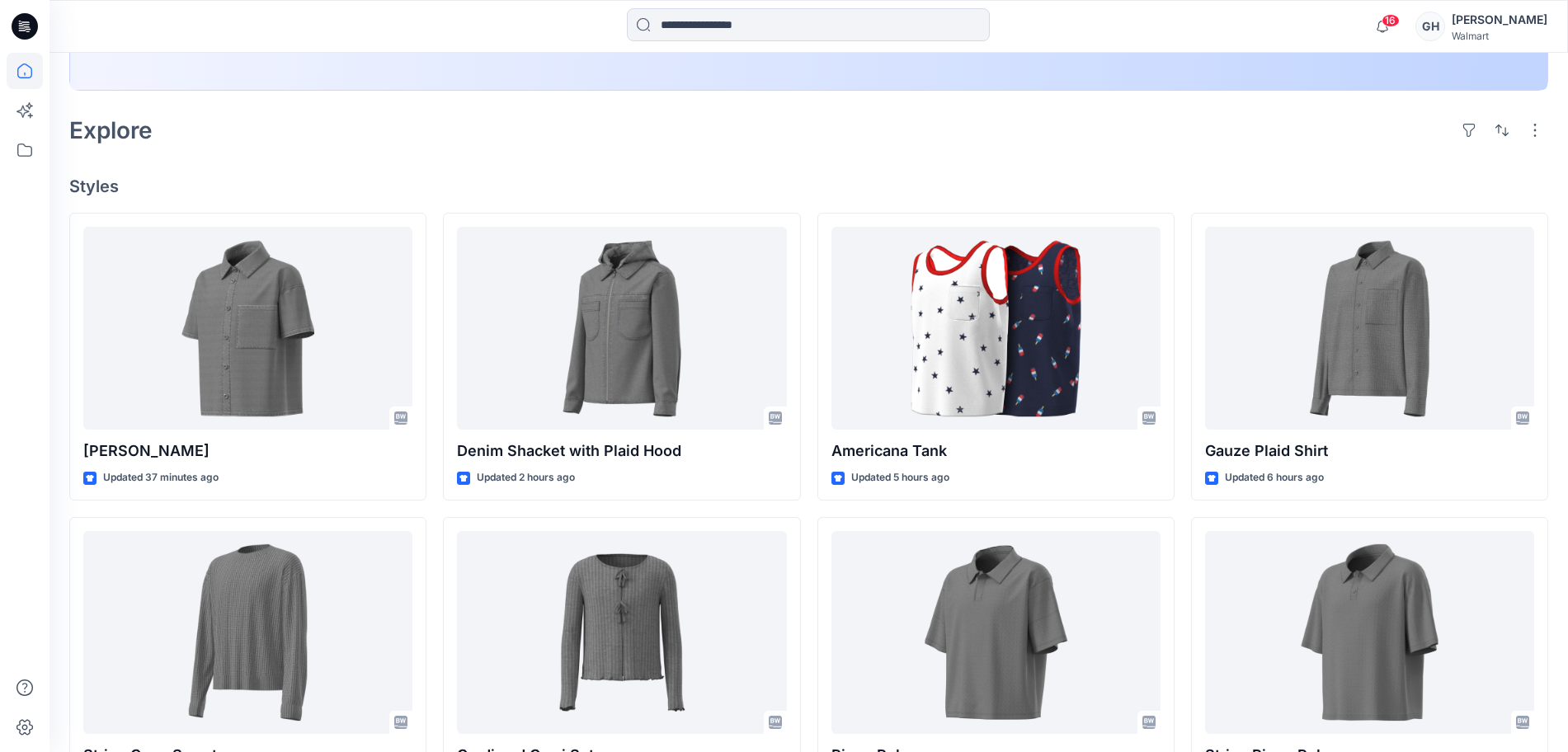
scroll to position [412, 0]
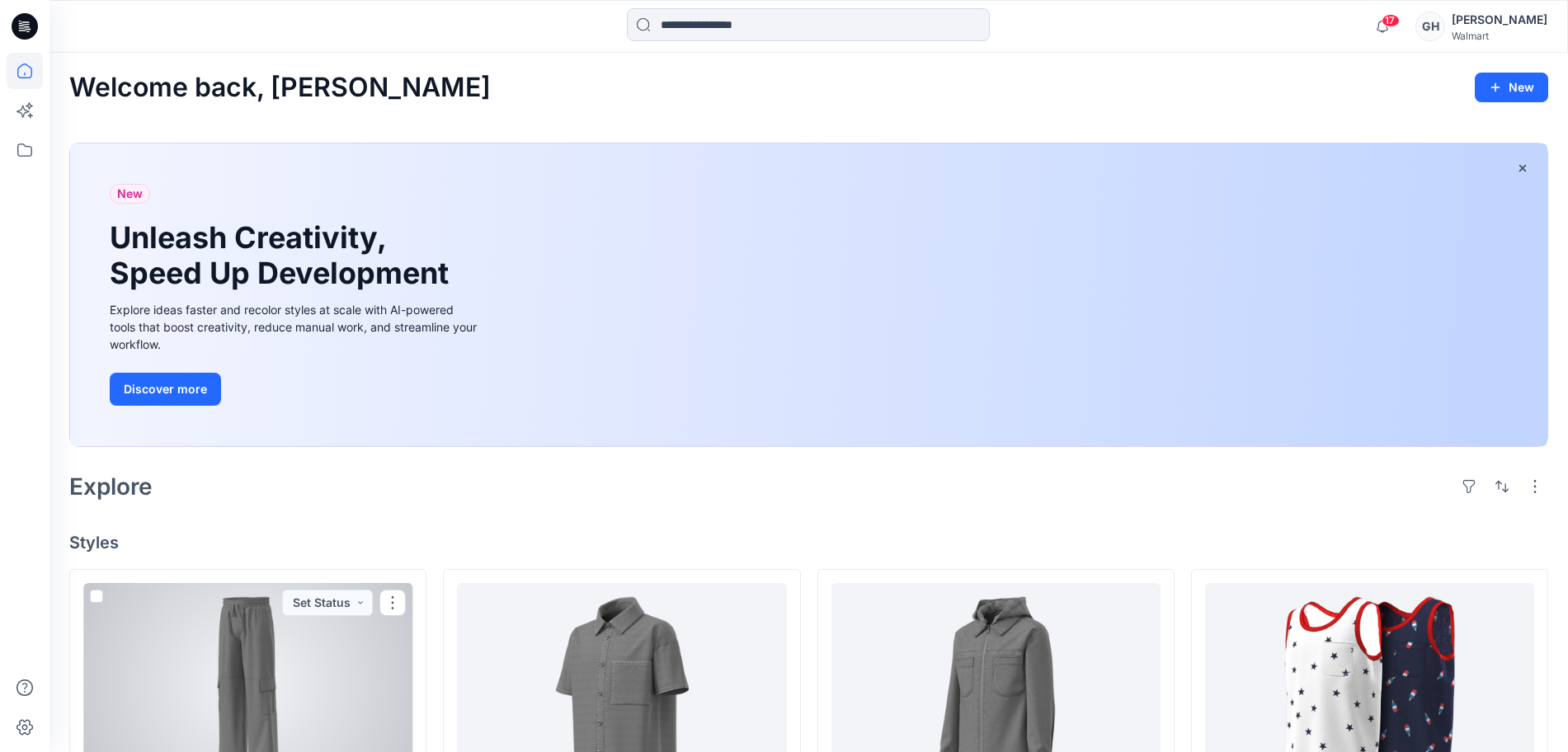
click at [316, 687] on div at bounding box center [248, 685] width 329 height 203
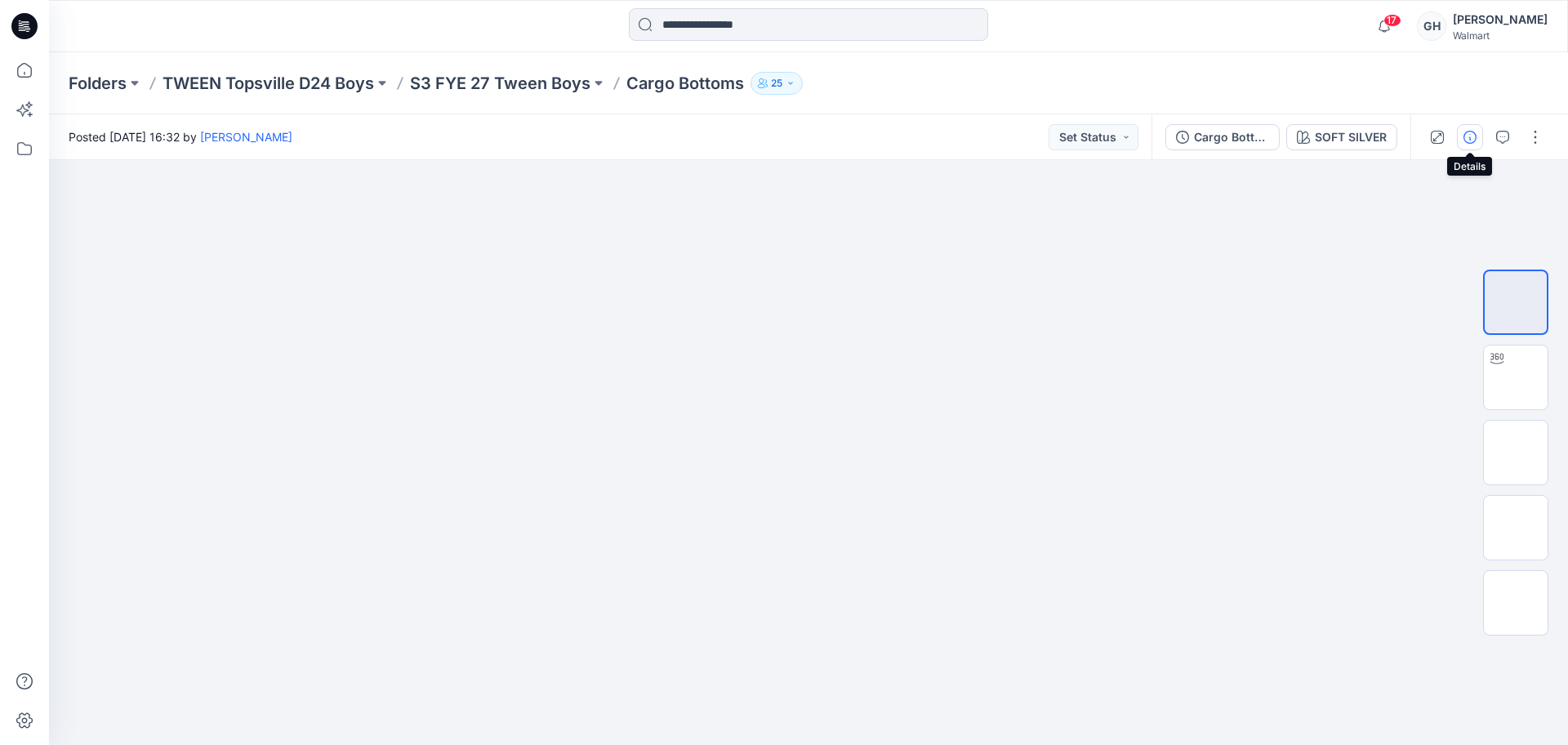
click at [1463, 140] on button "button" at bounding box center [1469, 137] width 26 height 26
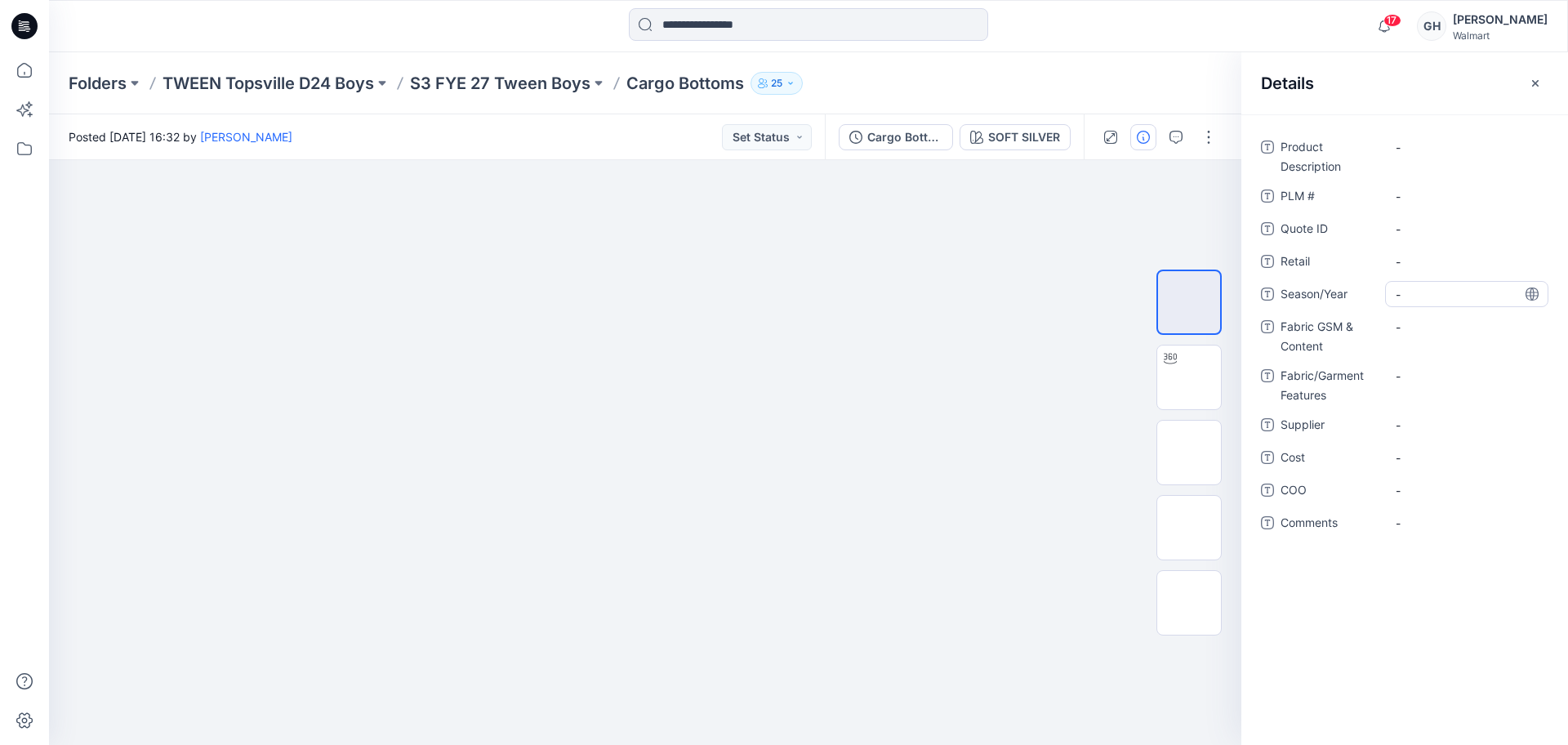
click at [1436, 291] on span "-" at bounding box center [1467, 294] width 142 height 17
type textarea "**********"
click at [1412, 427] on span "-" at bounding box center [1467, 426] width 142 height 17
type textarea "*********"
click at [1454, 337] on div "-" at bounding box center [1466, 326] width 163 height 26
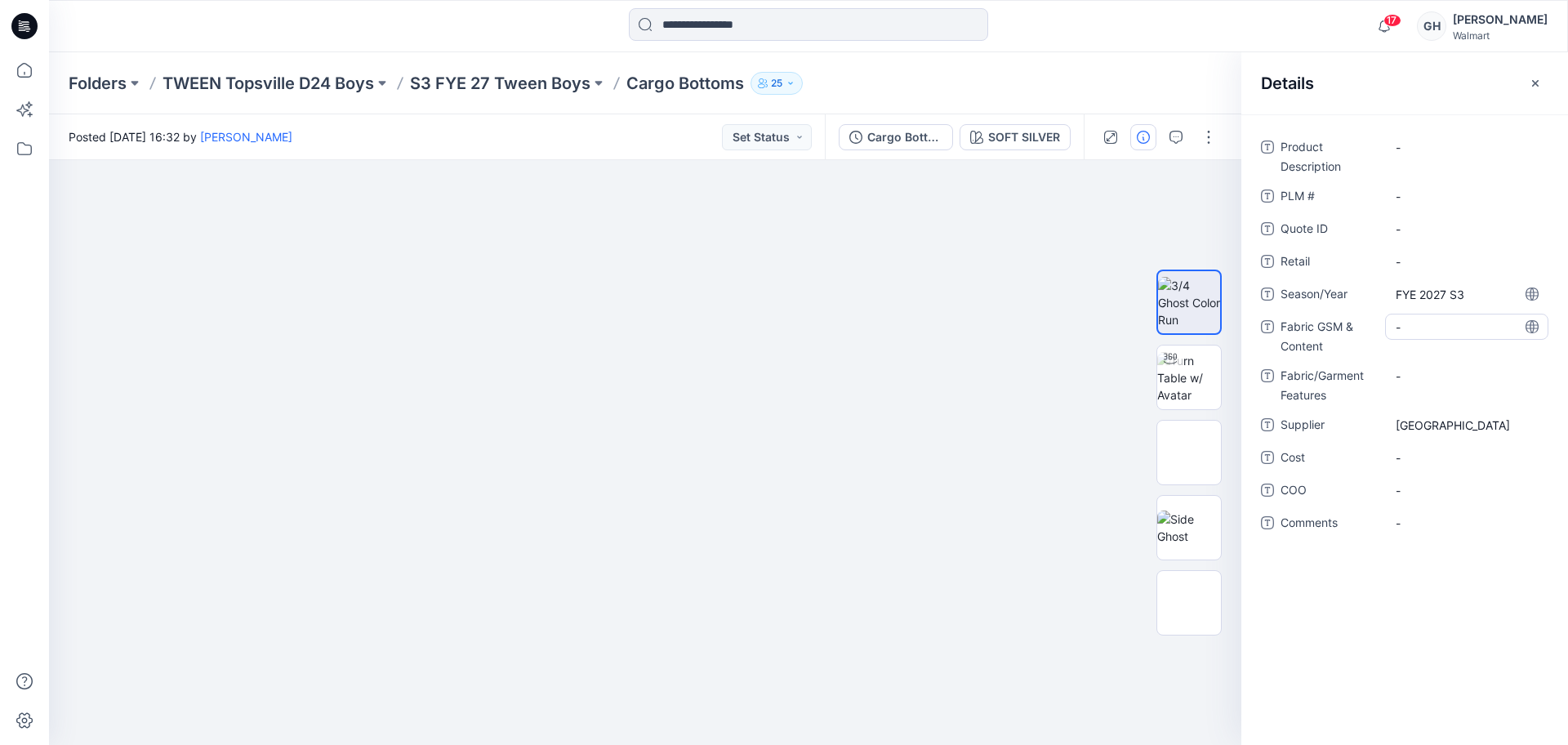
click at [1410, 329] on Content "-" at bounding box center [1467, 327] width 142 height 17
type textarea "**********"
click at [1424, 377] on div "-" at bounding box center [1466, 375] width 163 height 26
click at [1446, 342] on Content "4.13oz/yd2/100% BCI Cotton /" at bounding box center [1467, 340] width 142 height 52
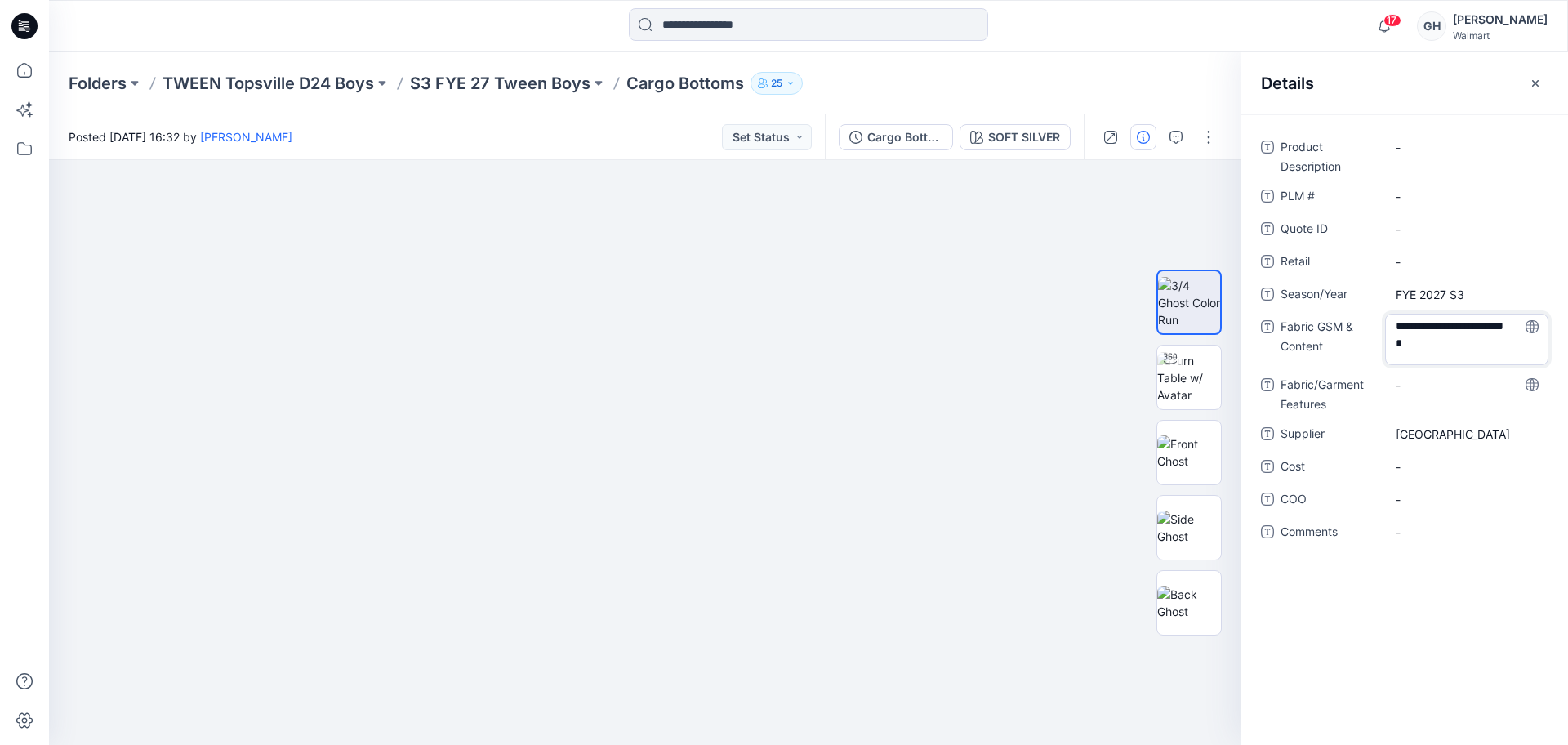
click at [1432, 351] on textarea "**********" at bounding box center [1466, 339] width 163 height 52
click at [1444, 357] on textarea "**********" at bounding box center [1466, 339] width 163 height 52
type textarea "**********"
click at [1433, 384] on div "-" at bounding box center [1466, 384] width 163 height 26
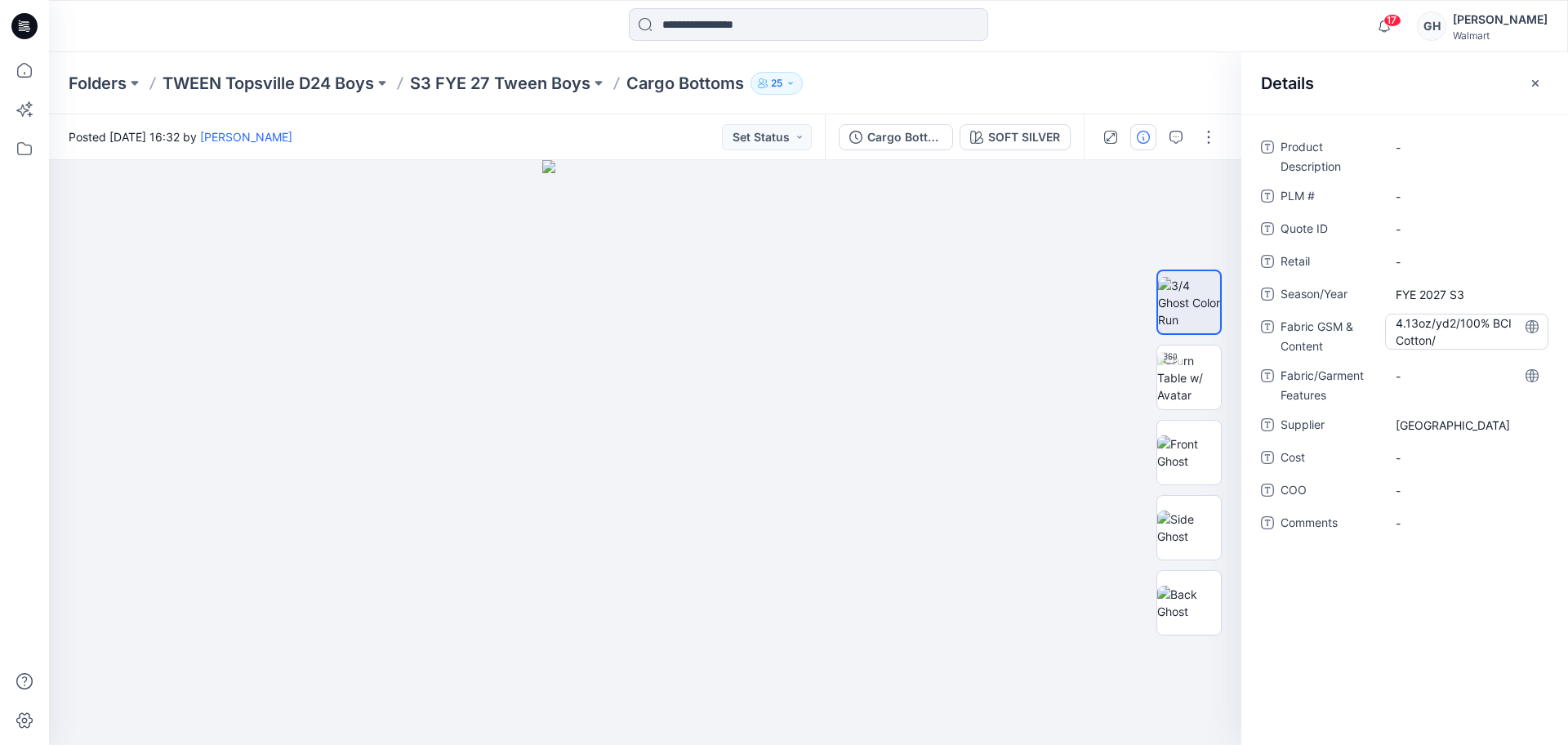
click at [1481, 336] on Content "4.13oz/yd2/100% BCI Cotton/" at bounding box center [1467, 332] width 142 height 35
type textarea "**********"
click at [1433, 369] on Features "-" at bounding box center [1467, 377] width 142 height 17
click at [1429, 515] on span "-" at bounding box center [1467, 524] width 142 height 17
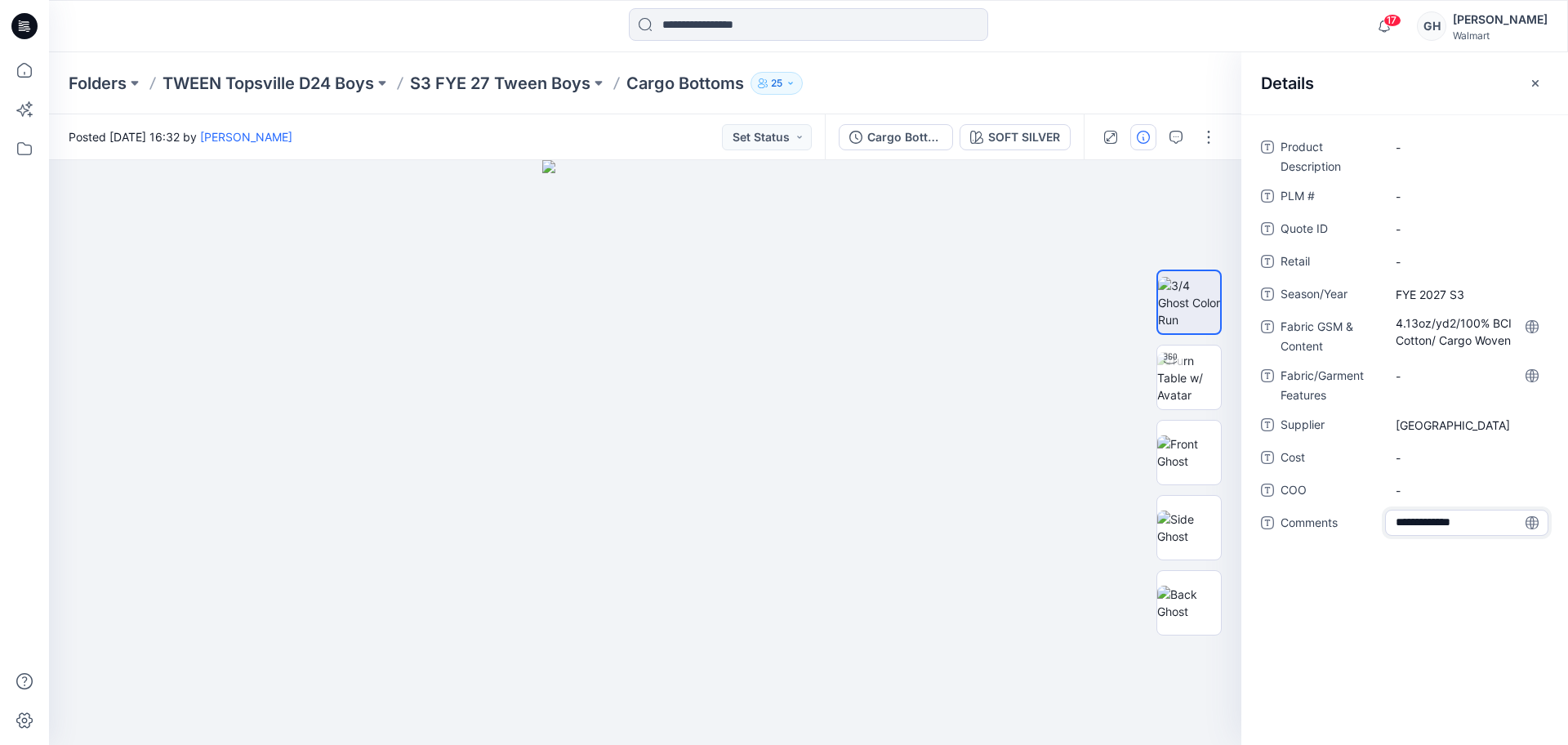
type textarea "**********"
click at [1441, 496] on span "-" at bounding box center [1467, 491] width 142 height 17
click at [1482, 521] on span "3D Sub Fabric:" at bounding box center [1467, 524] width 142 height 17
type textarea "**********"
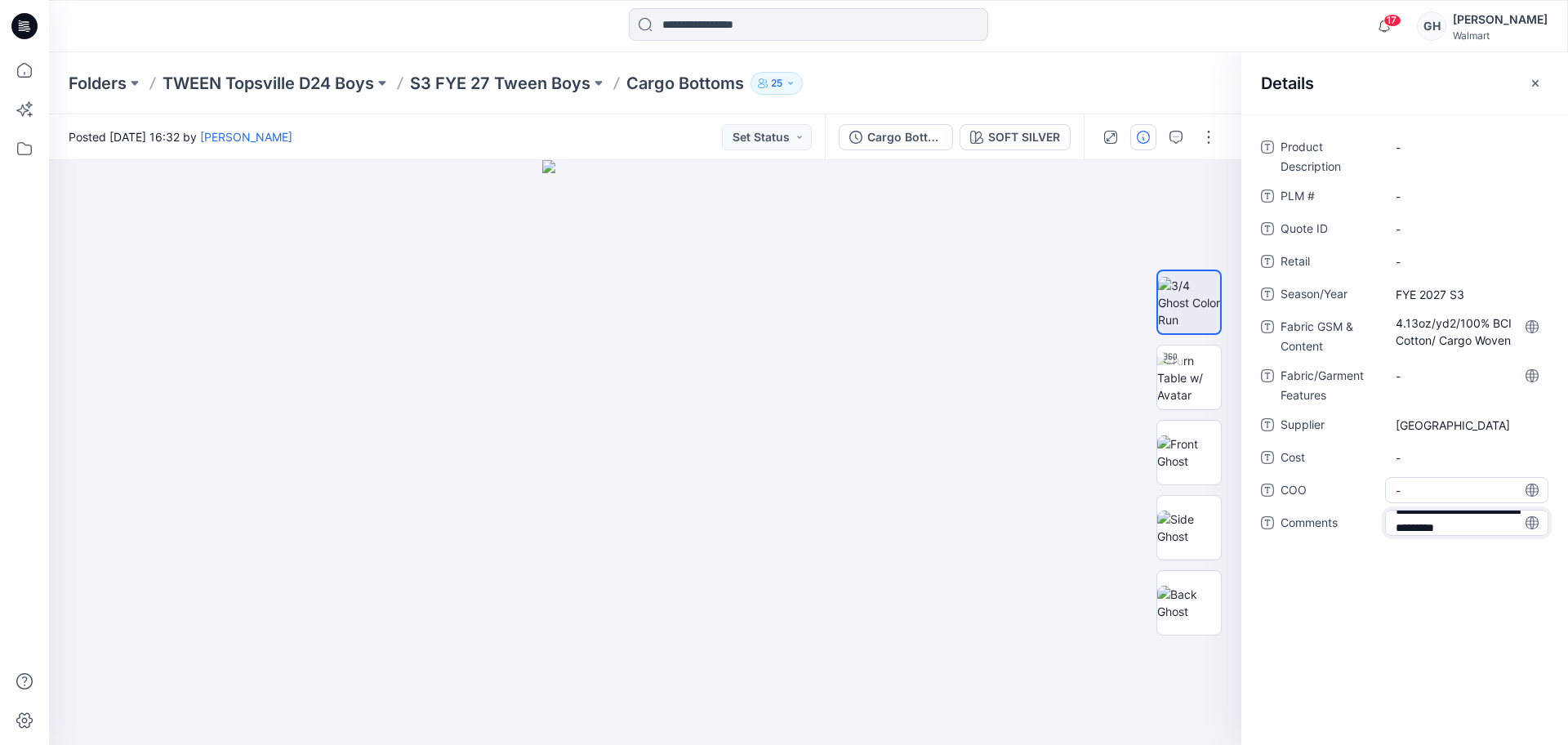
click at [1428, 493] on span "-" at bounding box center [1467, 491] width 142 height 17
click at [1507, 539] on span "3D Sub Fabric: 4.4 oz/ 100% BCI Cotton/" at bounding box center [1467, 528] width 142 height 35
type textarea "**********"
click at [1459, 484] on span "-" at bounding box center [1467, 491] width 142 height 17
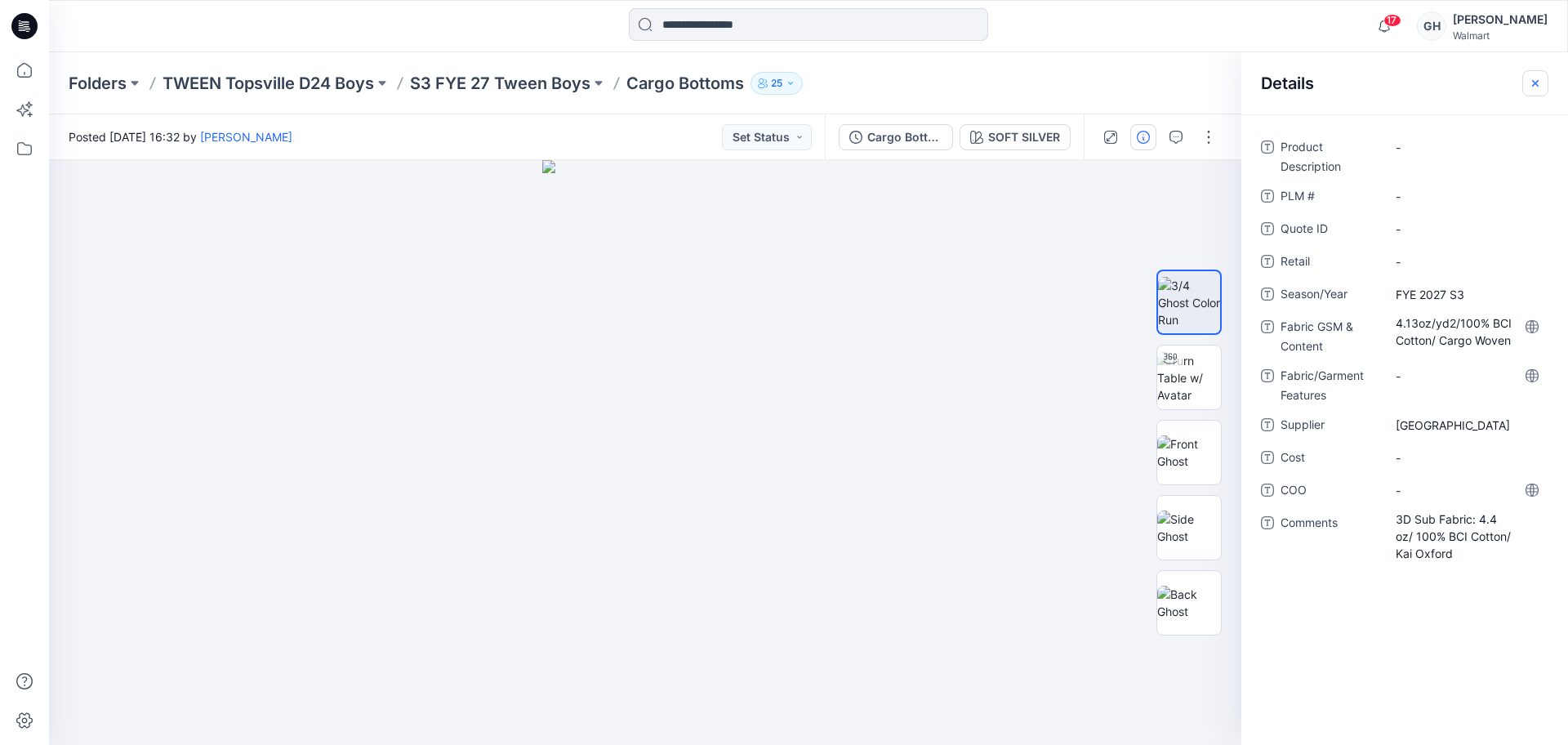
click at [1538, 79] on icon "button" at bounding box center [1535, 83] width 13 height 13
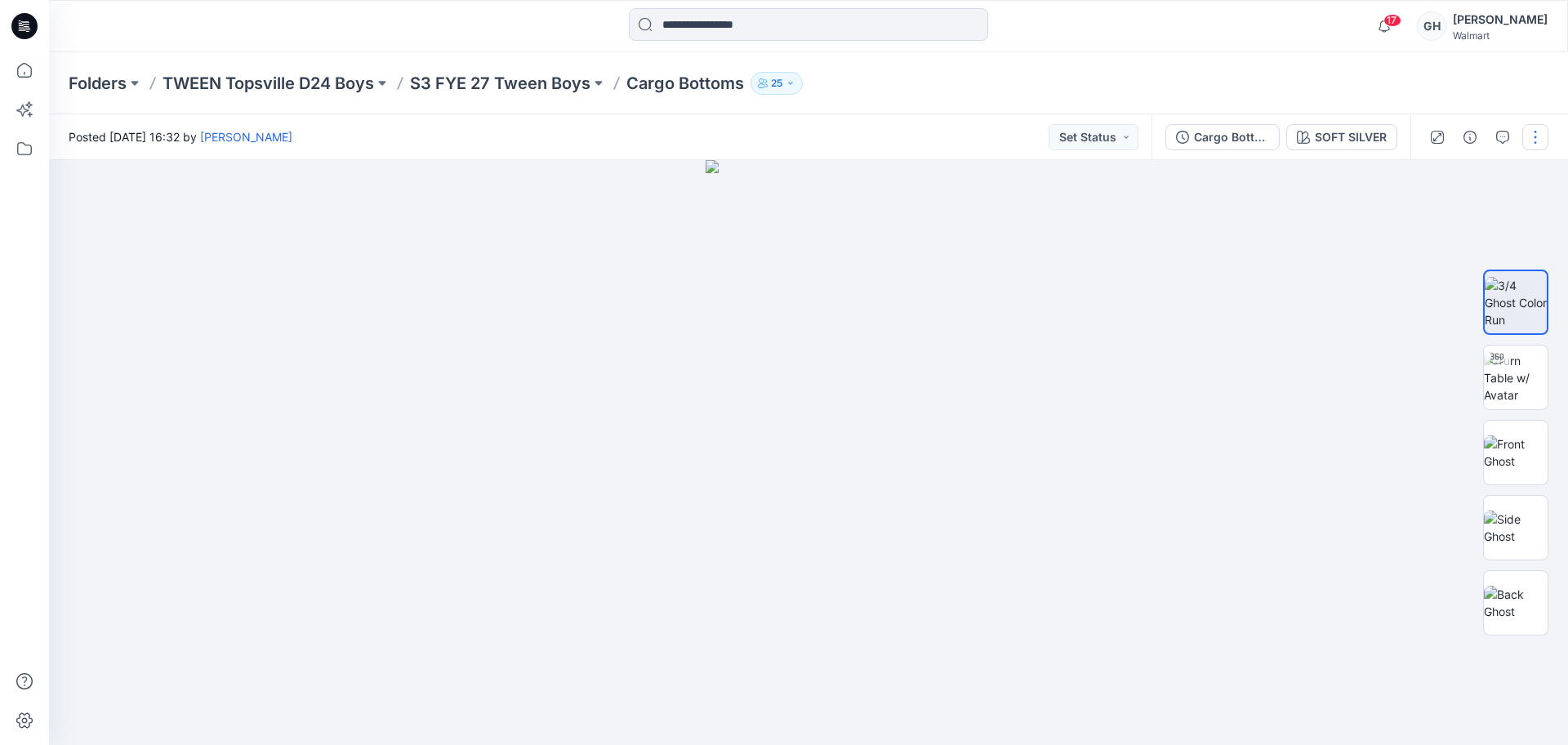
click at [1534, 135] on button "button" at bounding box center [1535, 137] width 26 height 26
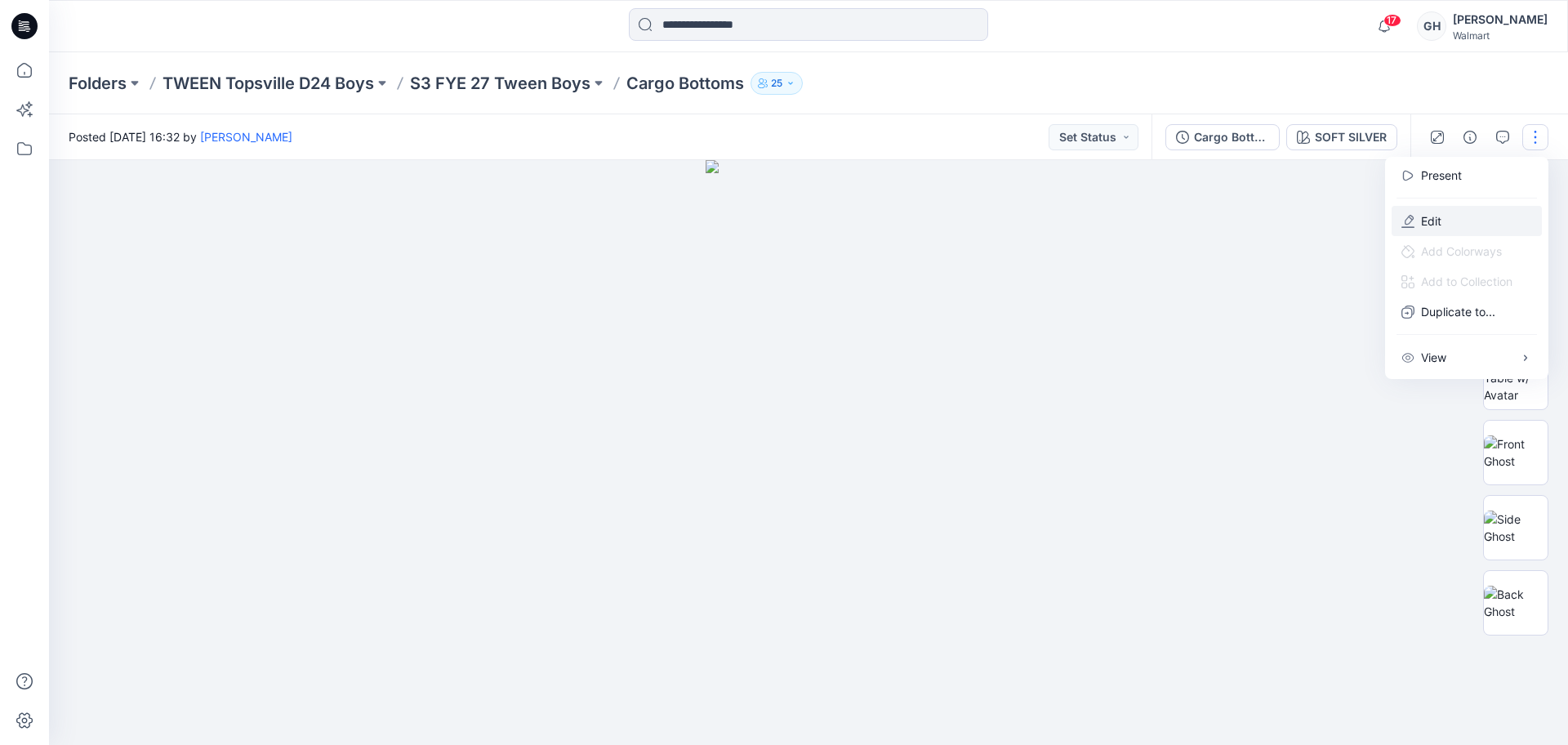
click at [1488, 211] on button "Edit" at bounding box center [1466, 221] width 150 height 31
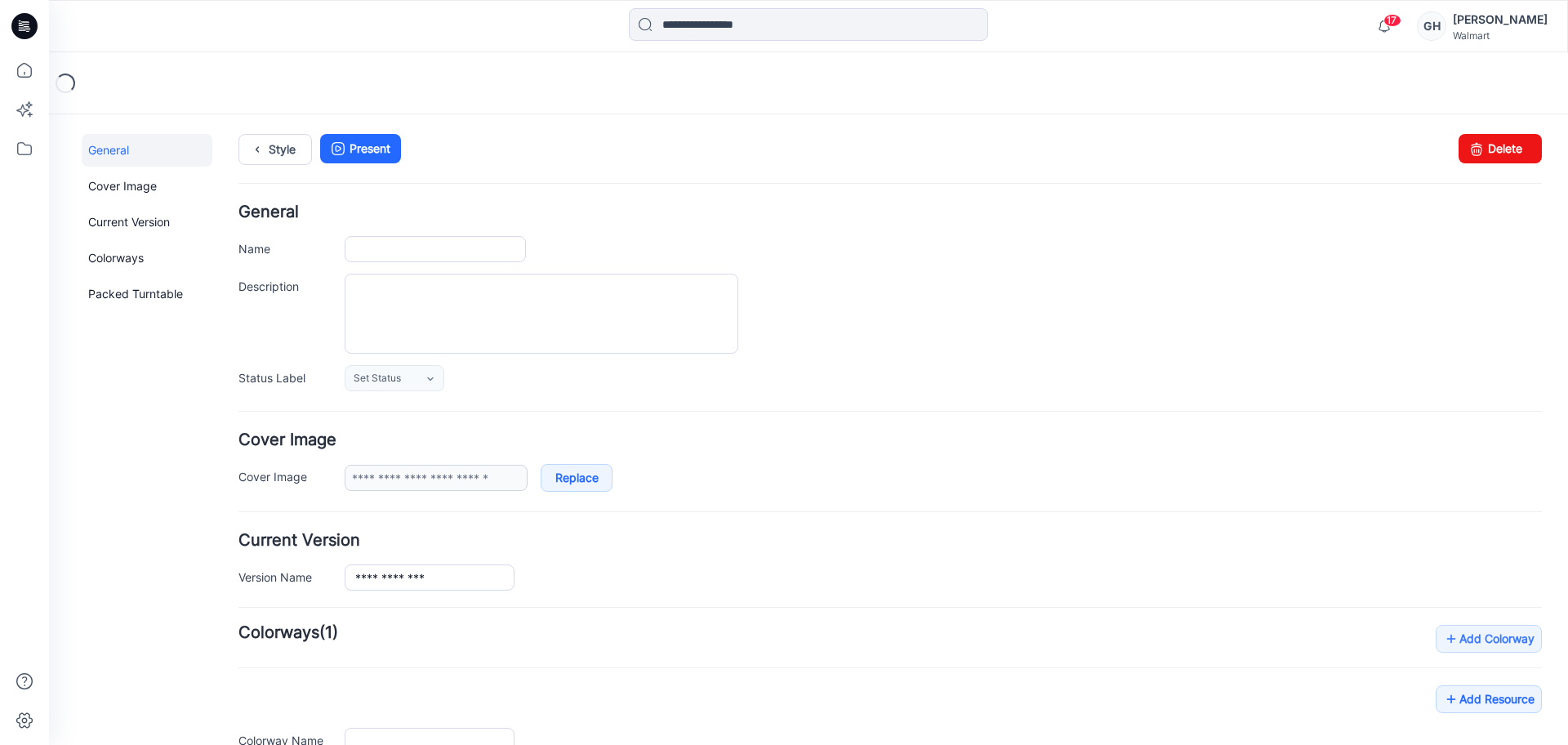
type input "**********"
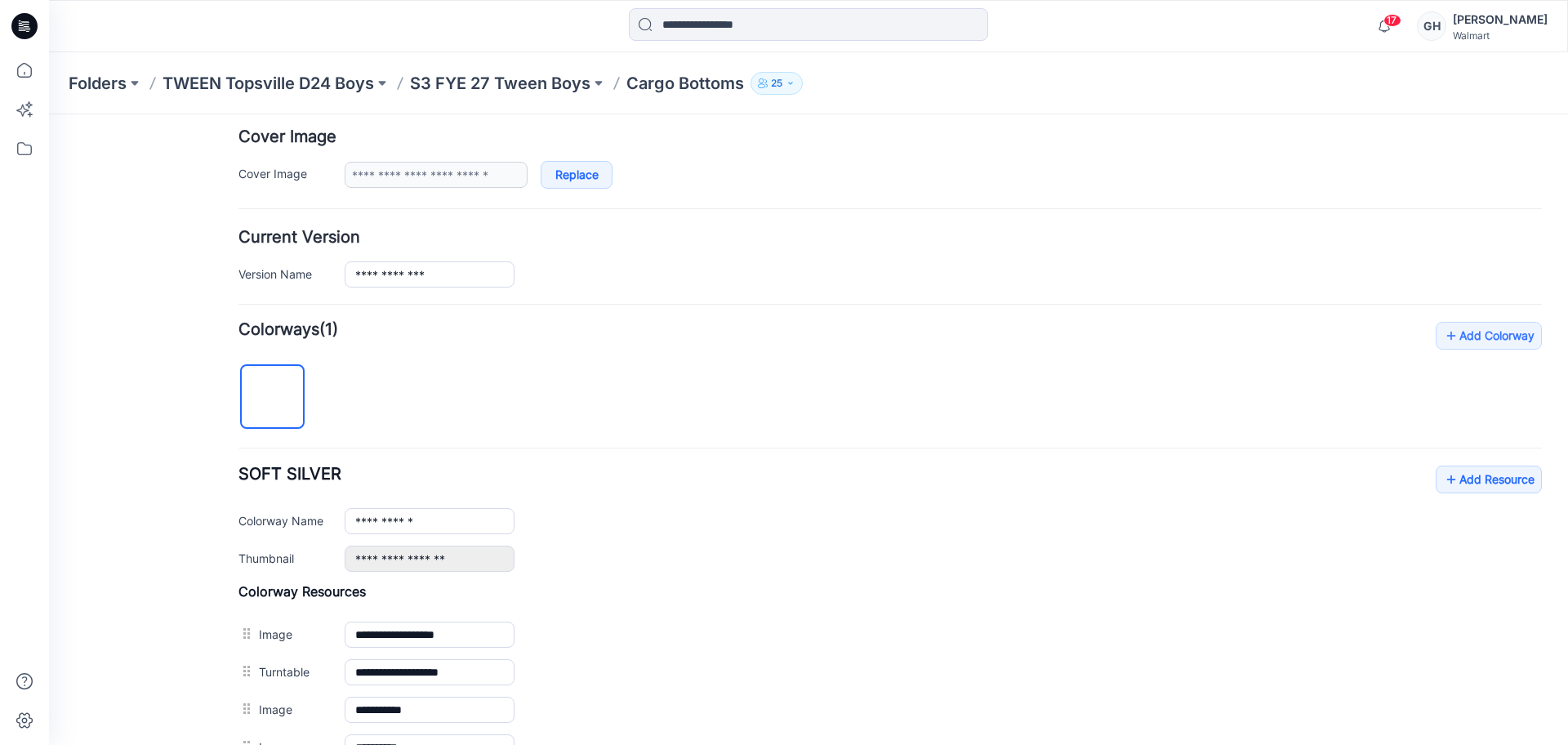
scroll to position [307, 0]
click at [1445, 473] on link "Add Resource" at bounding box center [1488, 476] width 106 height 28
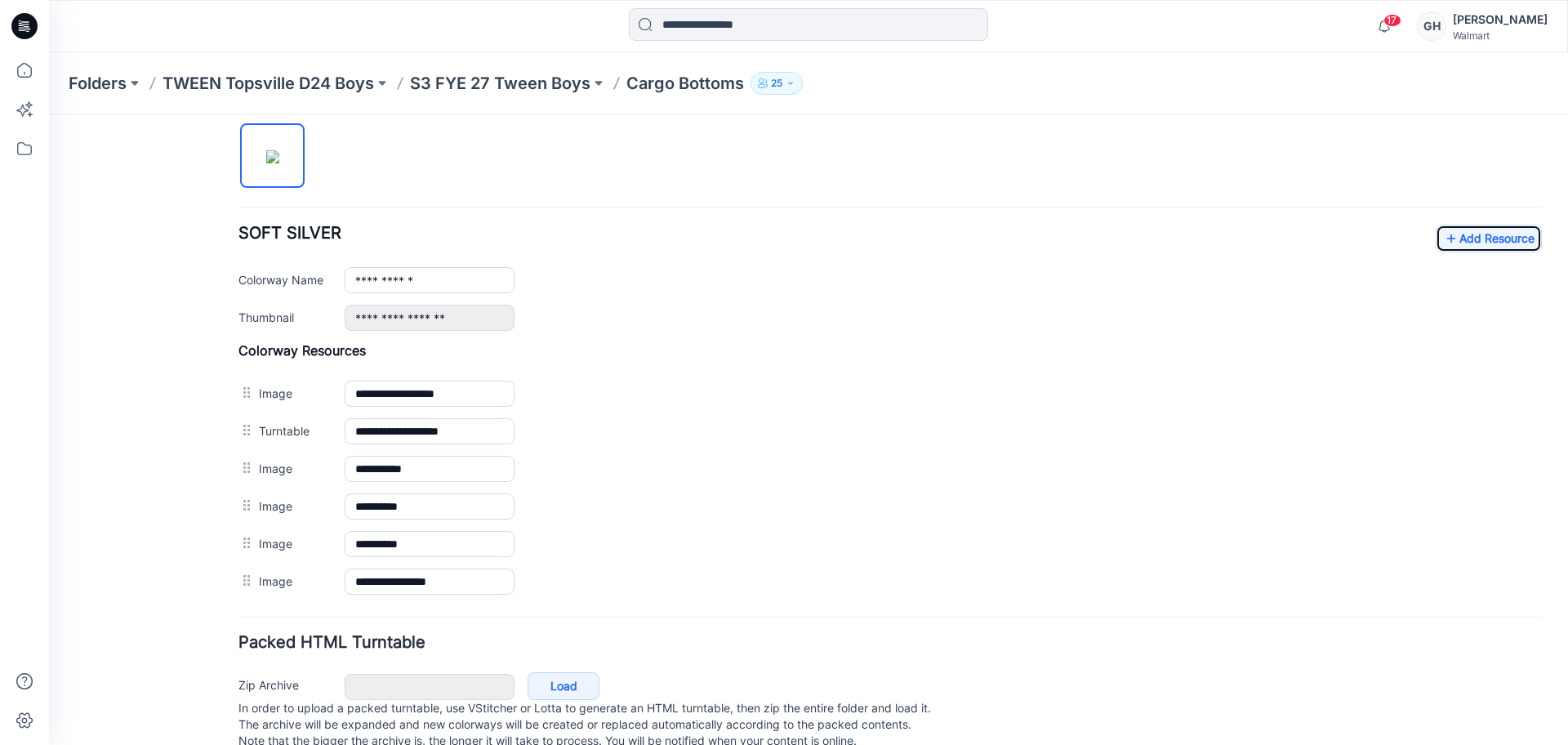
scroll to position [587, 0]
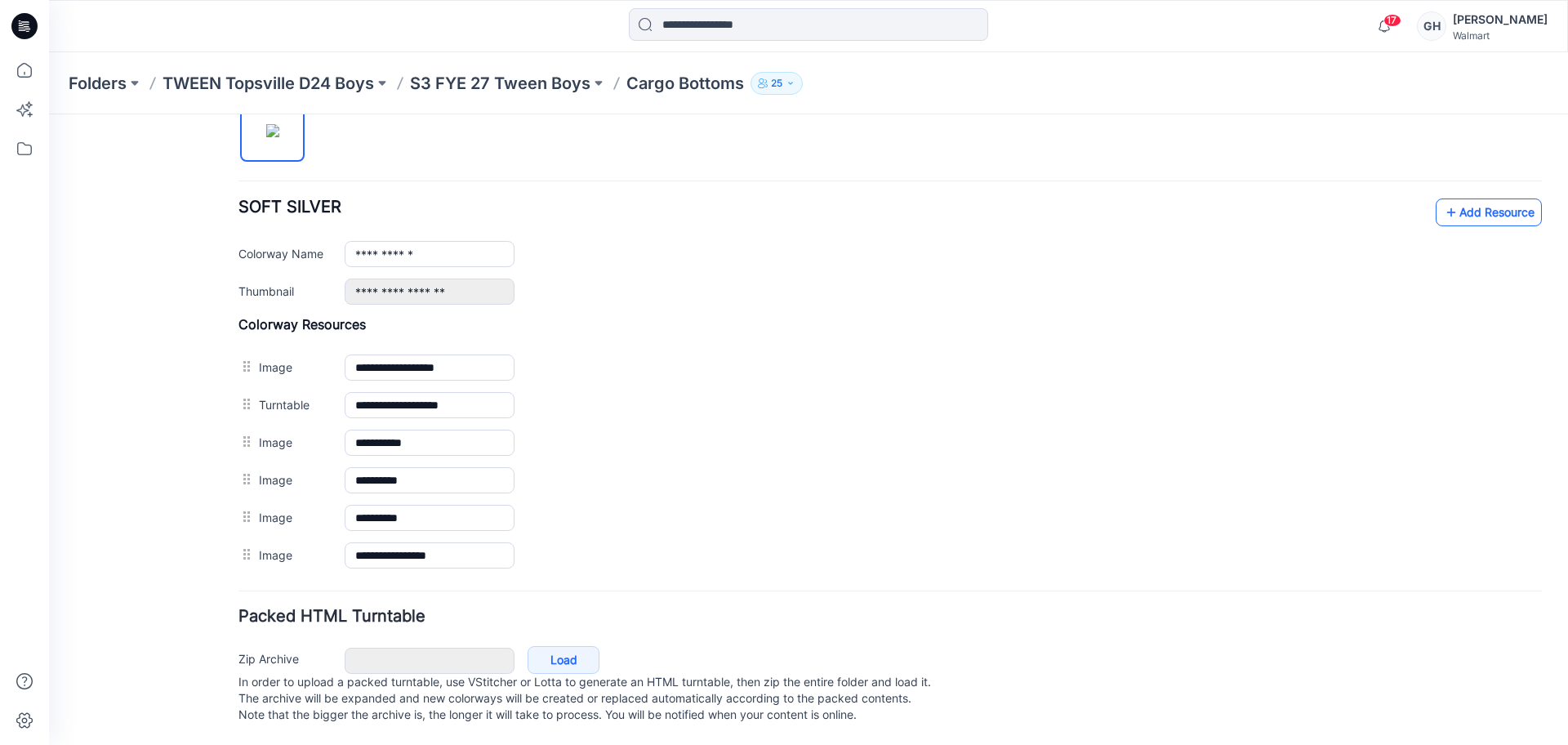
click at [1443, 198] on link "Add Resource" at bounding box center [1488, 212] width 106 height 28
click at [1454, 199] on link "Add Resource" at bounding box center [1488, 212] width 106 height 28
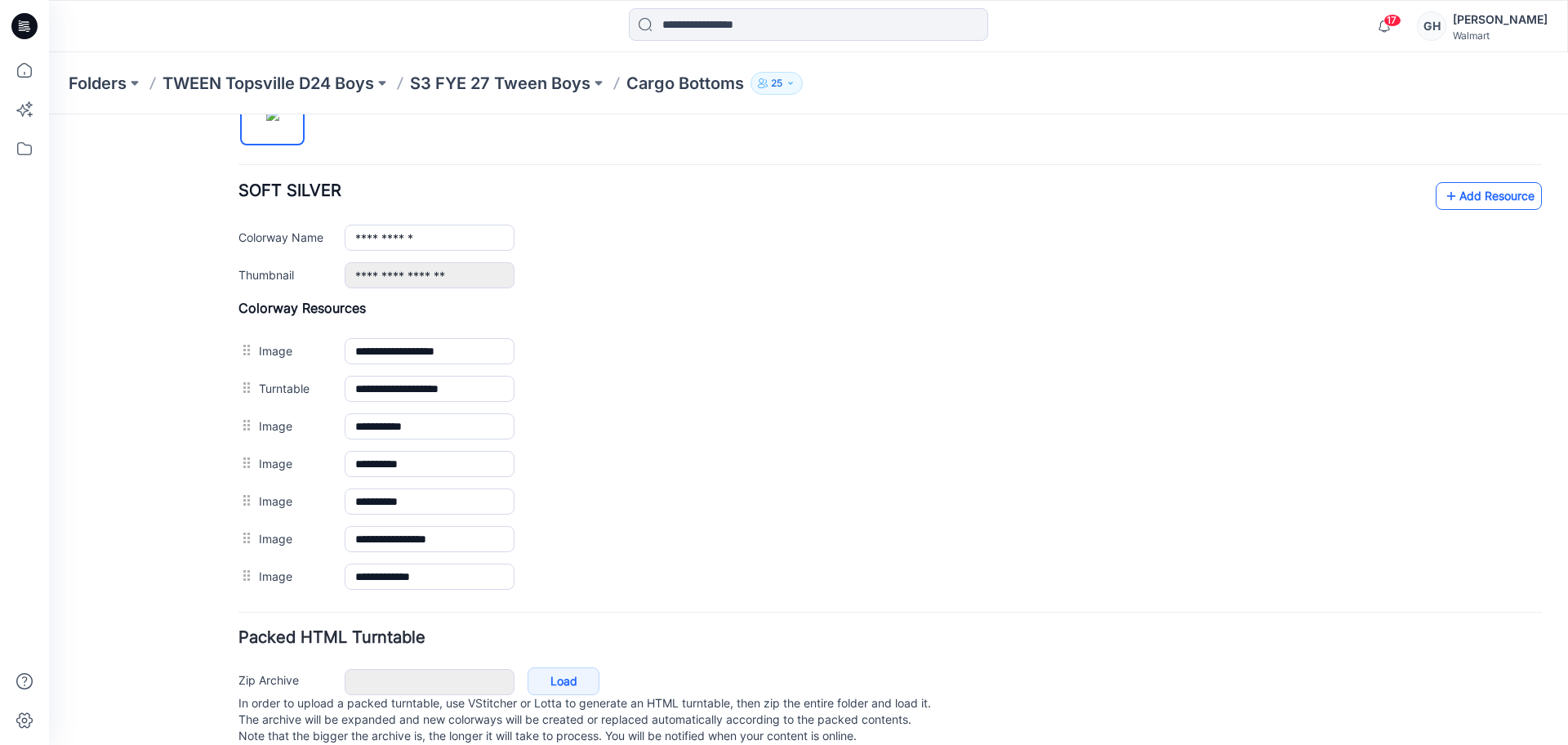
click at [1466, 191] on link "Add Resource" at bounding box center [1488, 196] width 106 height 28
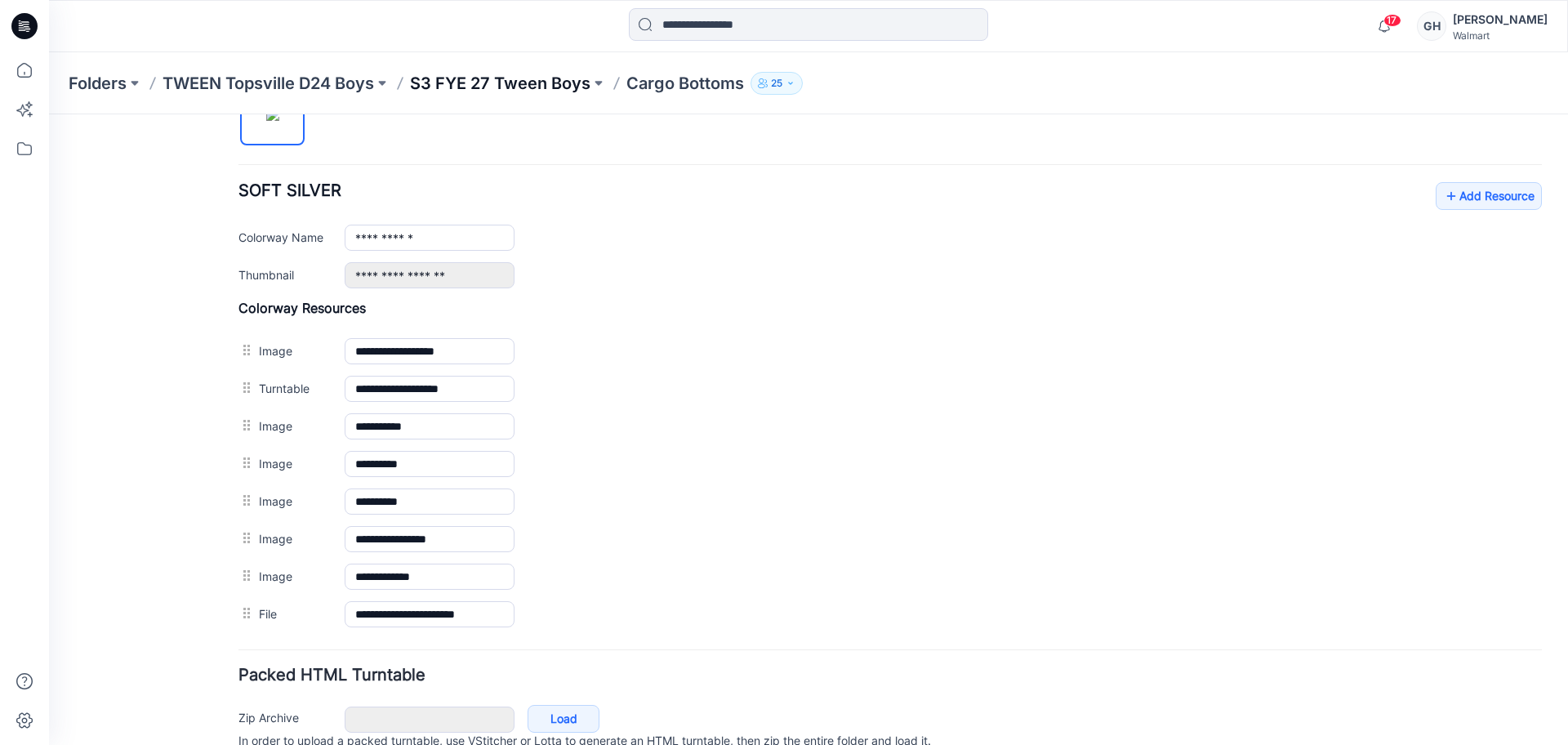
click at [568, 81] on p "S3 FYE 27 Tween Boys" at bounding box center [500, 83] width 180 height 23
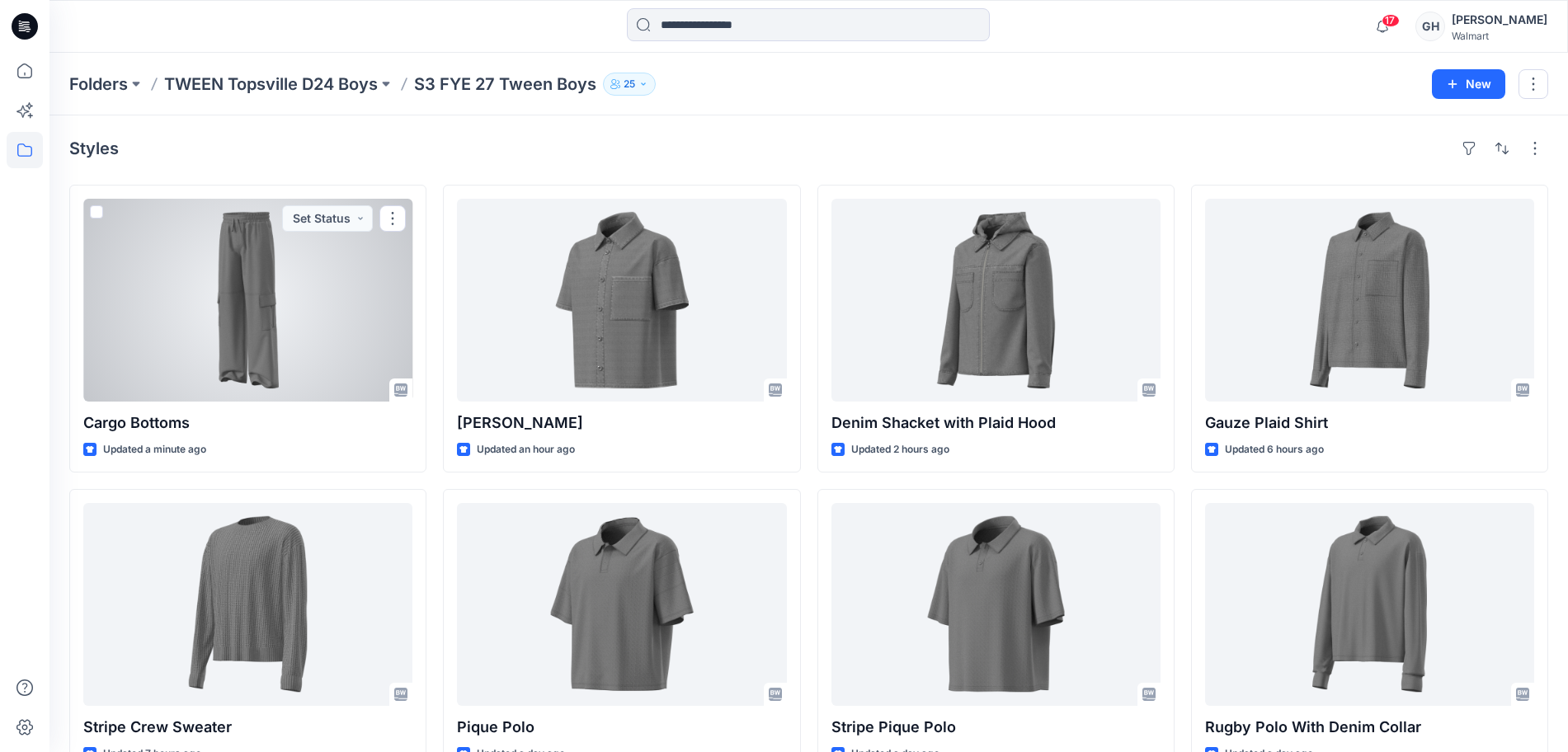
click at [226, 306] on div at bounding box center [248, 300] width 329 height 203
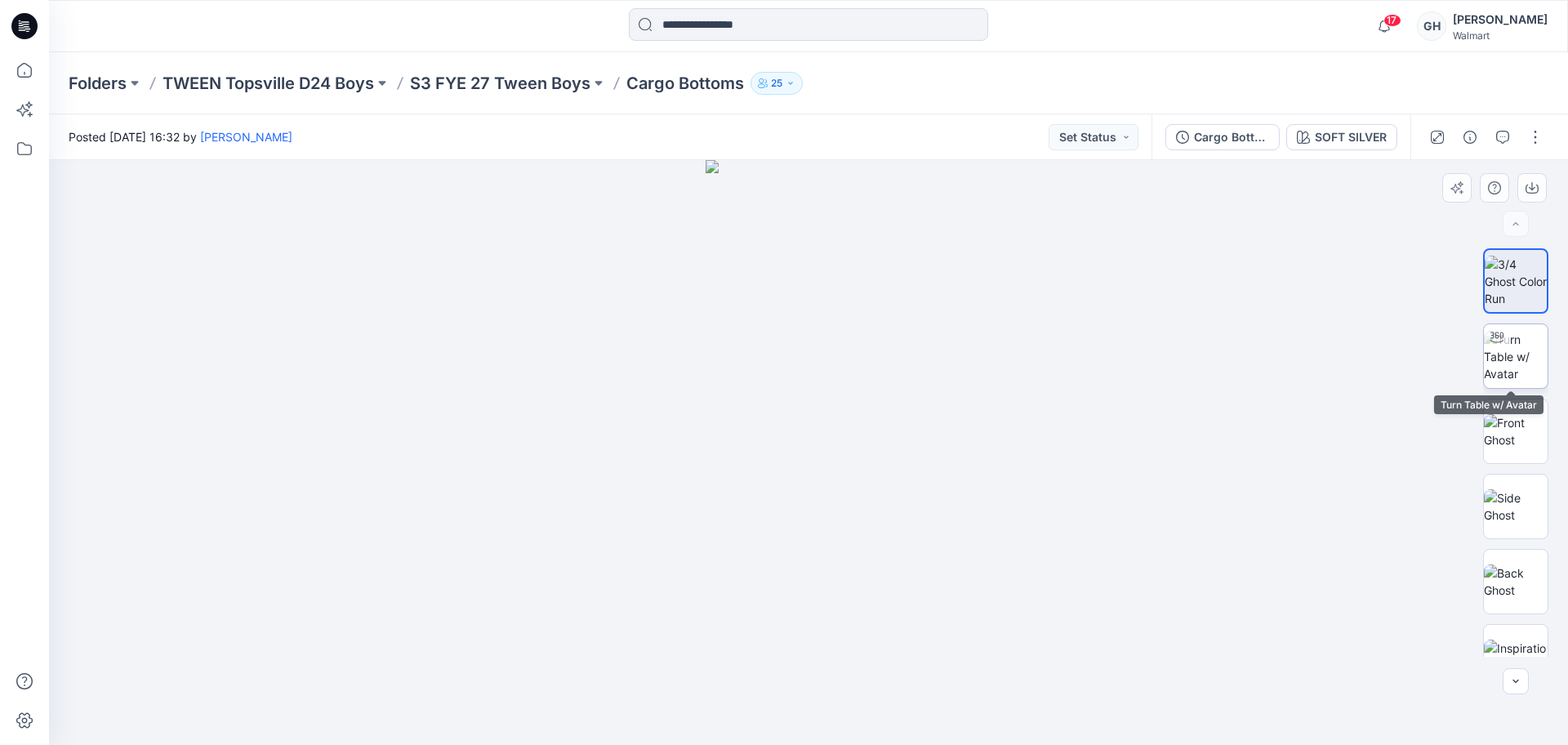
click at [1493, 344] on div at bounding box center [1497, 337] width 26 height 26
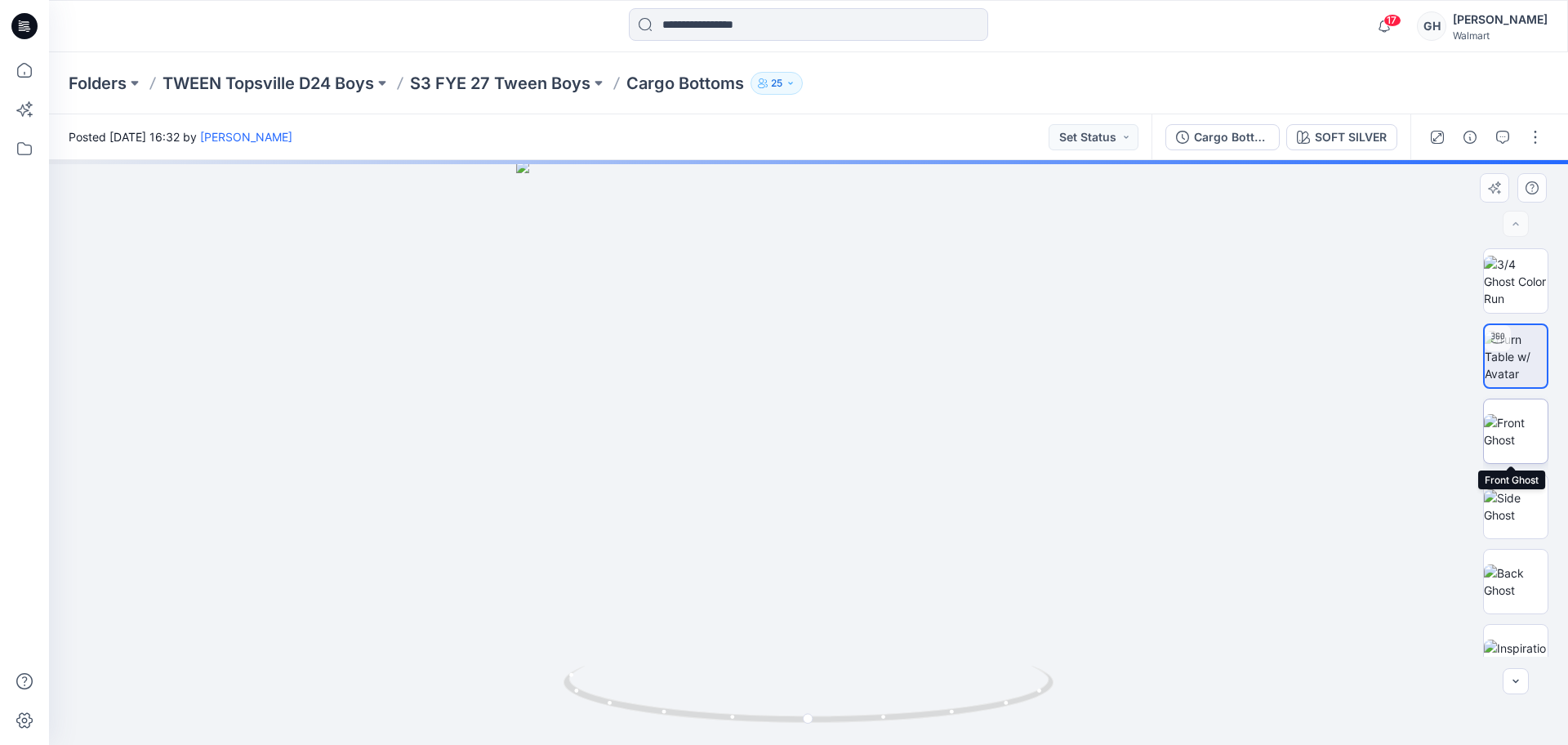
click at [1517, 422] on img at bounding box center [1516, 431] width 63 height 35
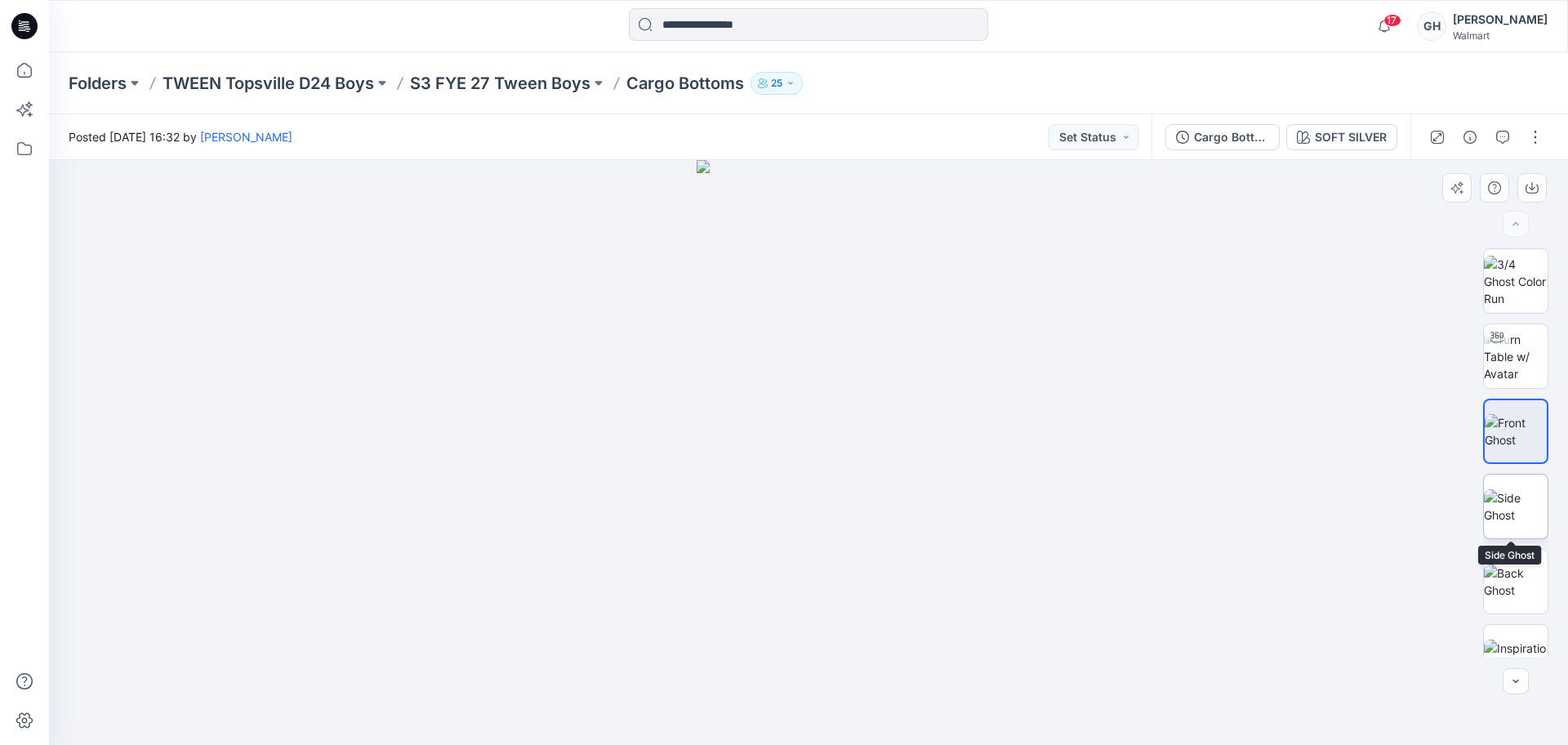
click at [1506, 518] on img at bounding box center [1516, 507] width 63 height 35
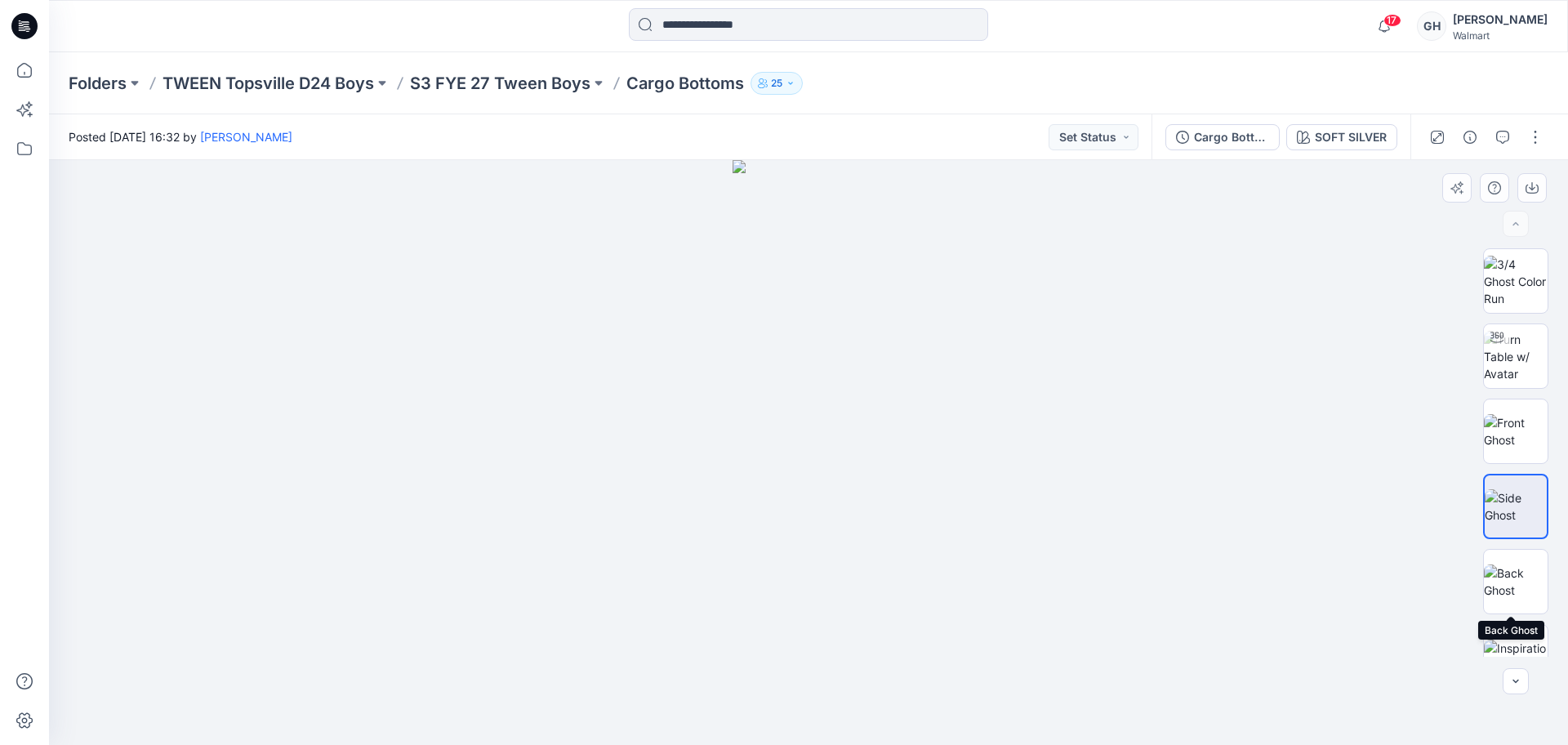
drag, startPoint x: 1507, startPoint y: 583, endPoint x: 1554, endPoint y: 638, distance: 72.3
click at [1507, 583] on img at bounding box center [1516, 582] width 63 height 35
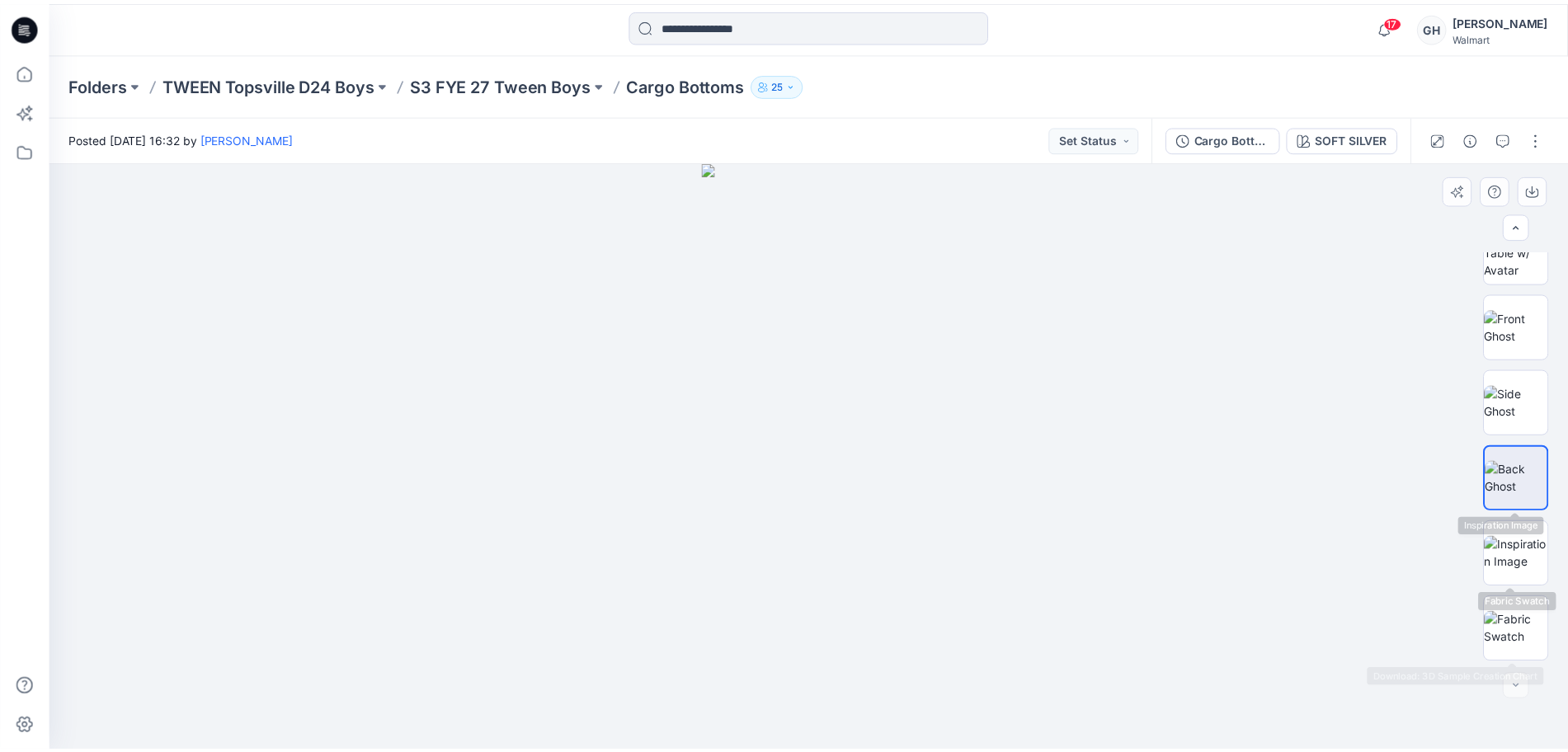
scroll to position [185, 0]
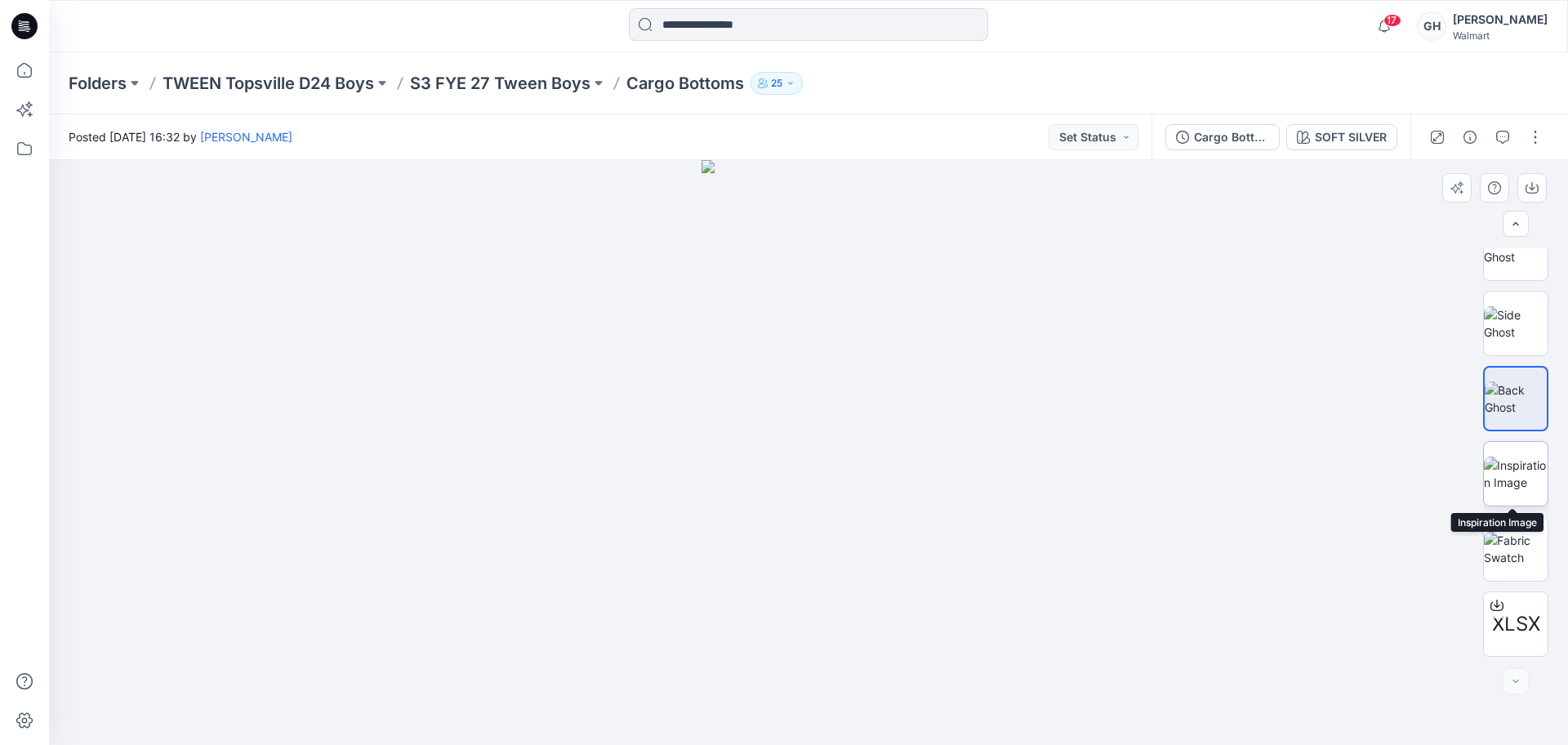
click at [1508, 478] on img at bounding box center [1516, 474] width 63 height 35
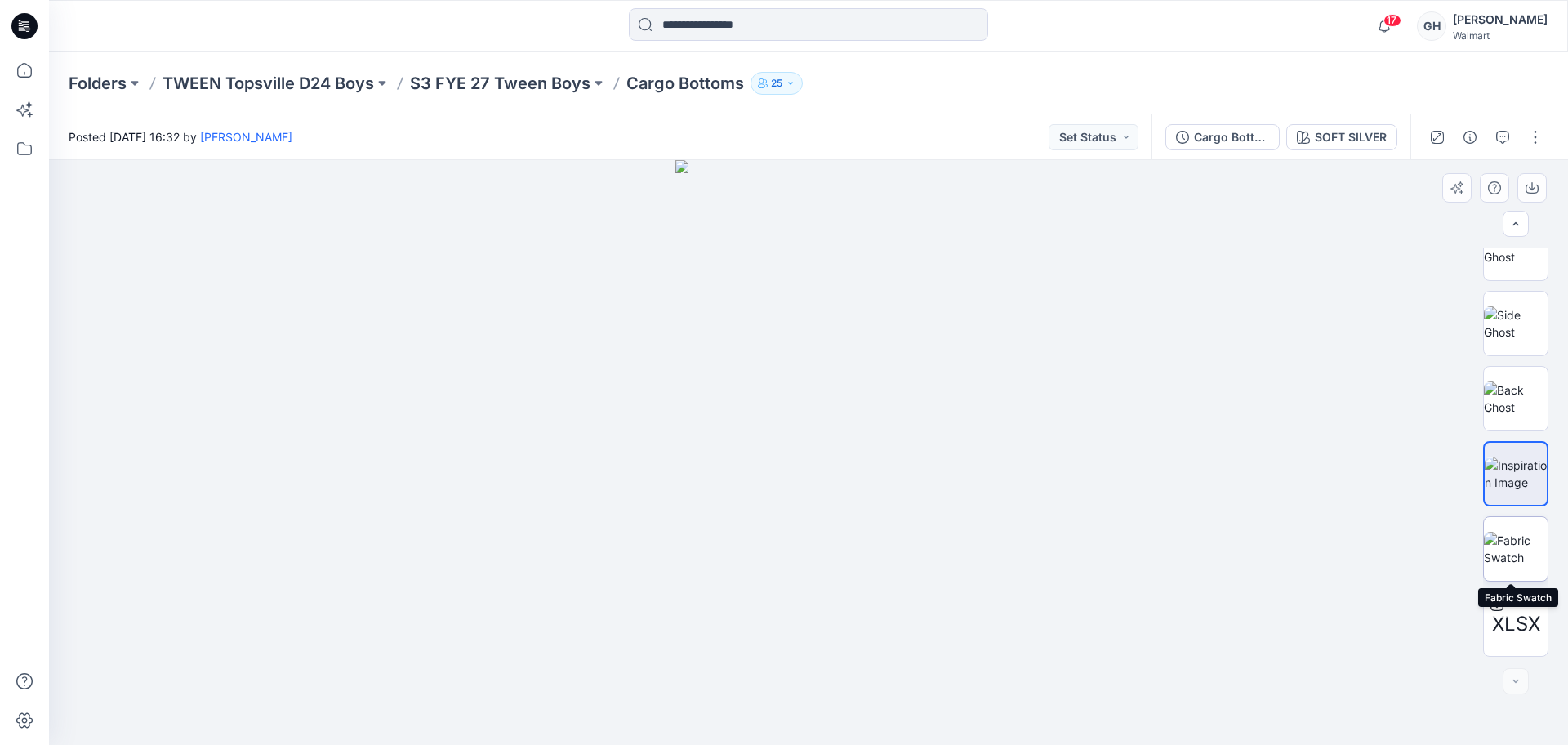
click at [1514, 540] on img at bounding box center [1516, 549] width 63 height 35
click at [528, 85] on p "S3 FYE 27 Tween Boys" at bounding box center [500, 83] width 180 height 23
